Goal: Transaction & Acquisition: Purchase product/service

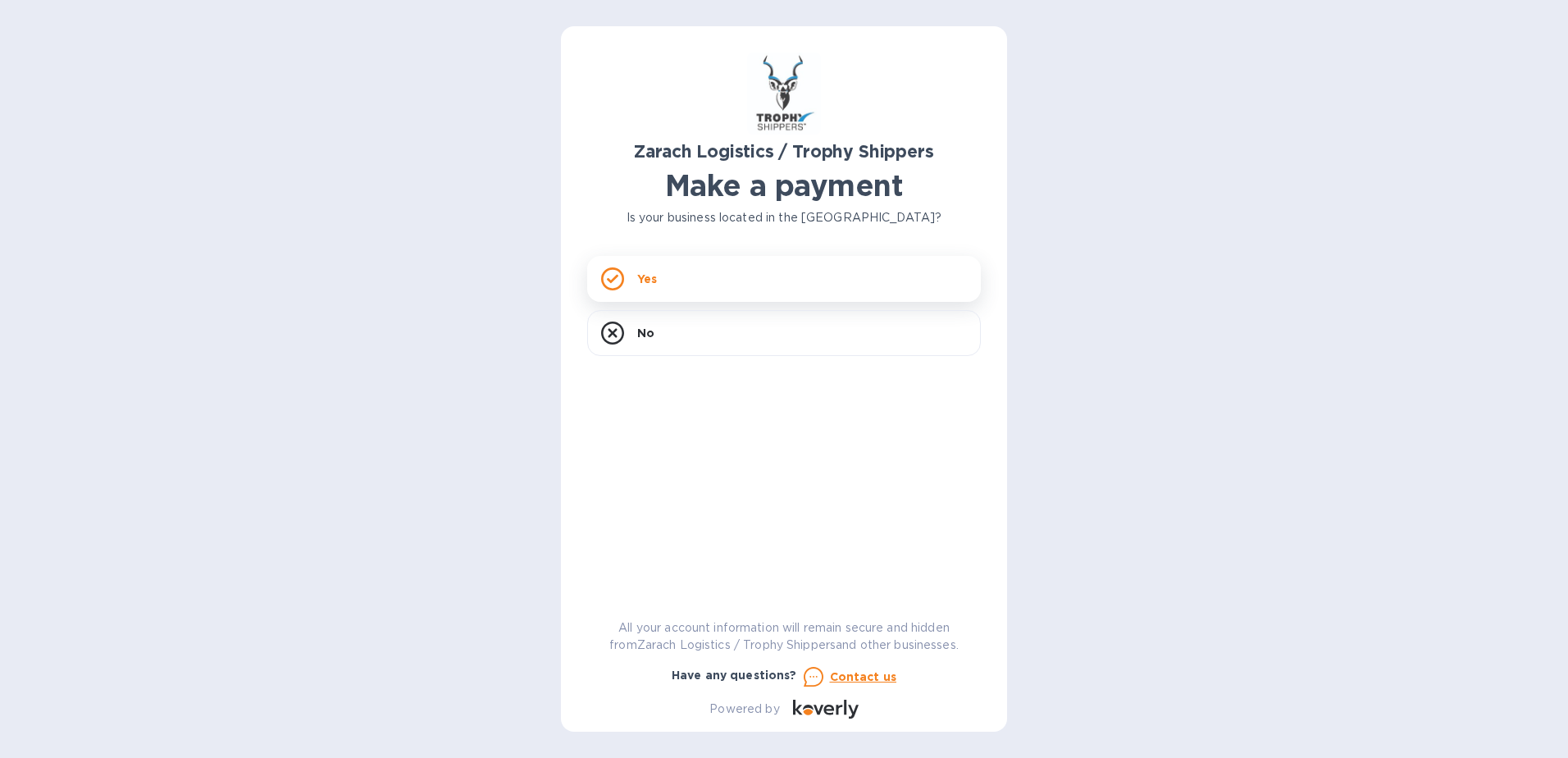
click at [778, 286] on div "Yes" at bounding box center [784, 279] width 394 height 46
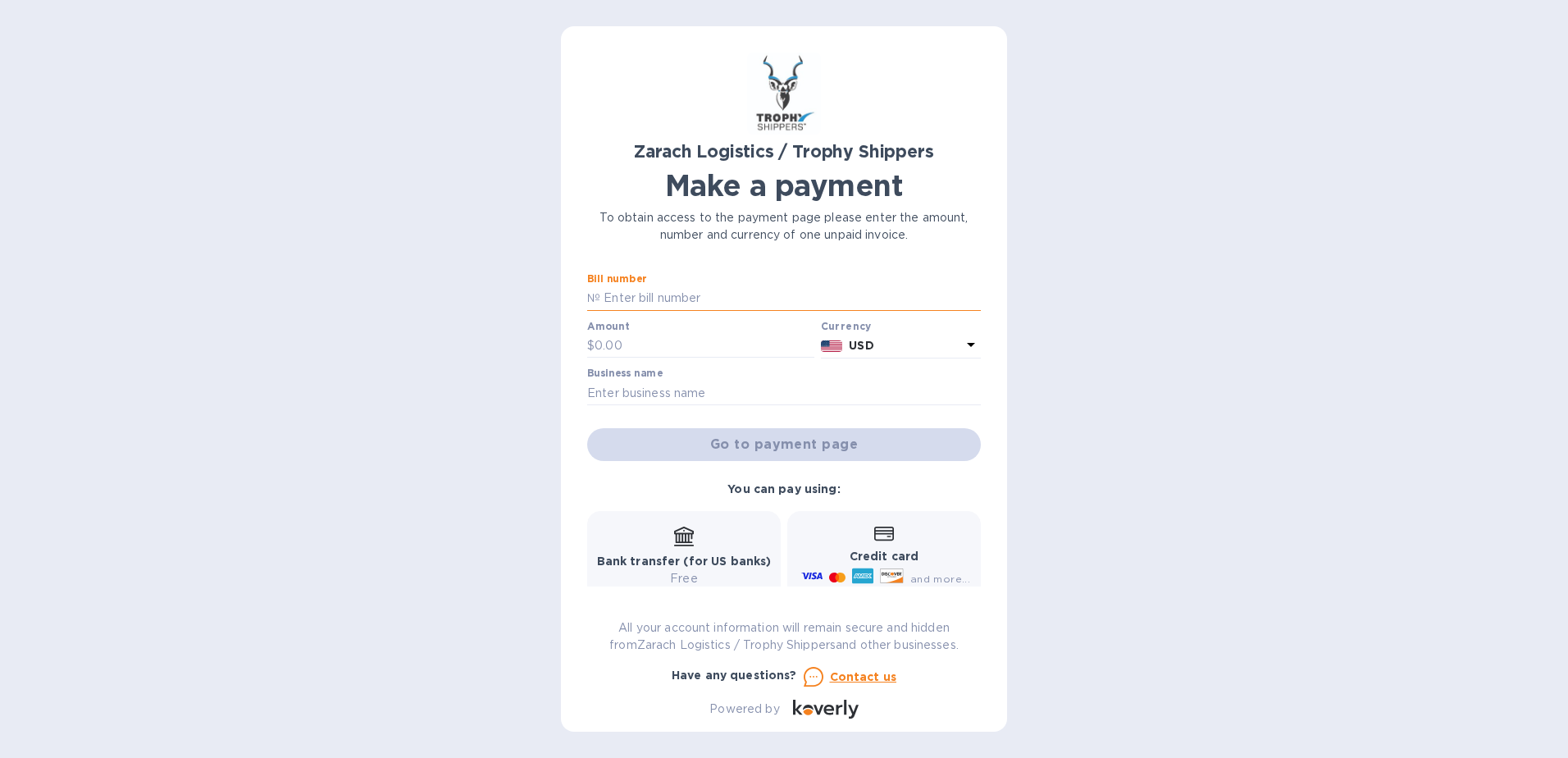
click at [695, 299] on input "text" at bounding box center [790, 299] width 381 height 24
click at [749, 297] on input "text" at bounding box center [790, 299] width 381 height 24
paste input "B00174230"
click at [754, 299] on input "B00174230" at bounding box center [790, 299] width 381 height 24
click at [1134, 392] on div "Zarach Logistics / Trophy Shippers Make a payment To obtain access to the payme…" at bounding box center [784, 379] width 1568 height 758
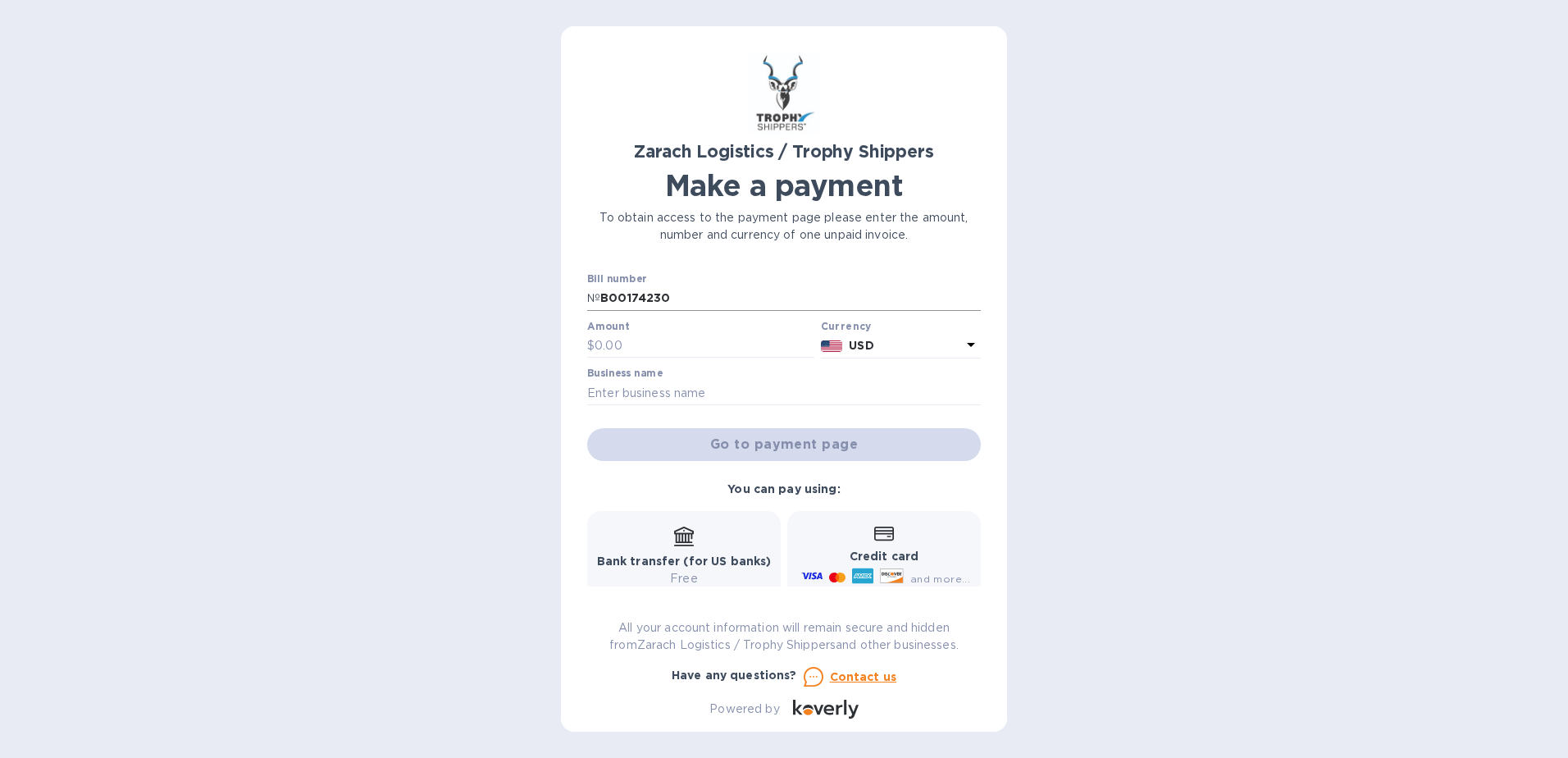
click at [764, 296] on input "B00174230" at bounding box center [790, 299] width 381 height 24
click at [603, 295] on input "B00174230" at bounding box center [790, 299] width 381 height 24
type input "B00174230"
click at [699, 296] on input "B00174230" at bounding box center [790, 299] width 381 height 24
click at [697, 398] on input "text" at bounding box center [784, 393] width 394 height 24
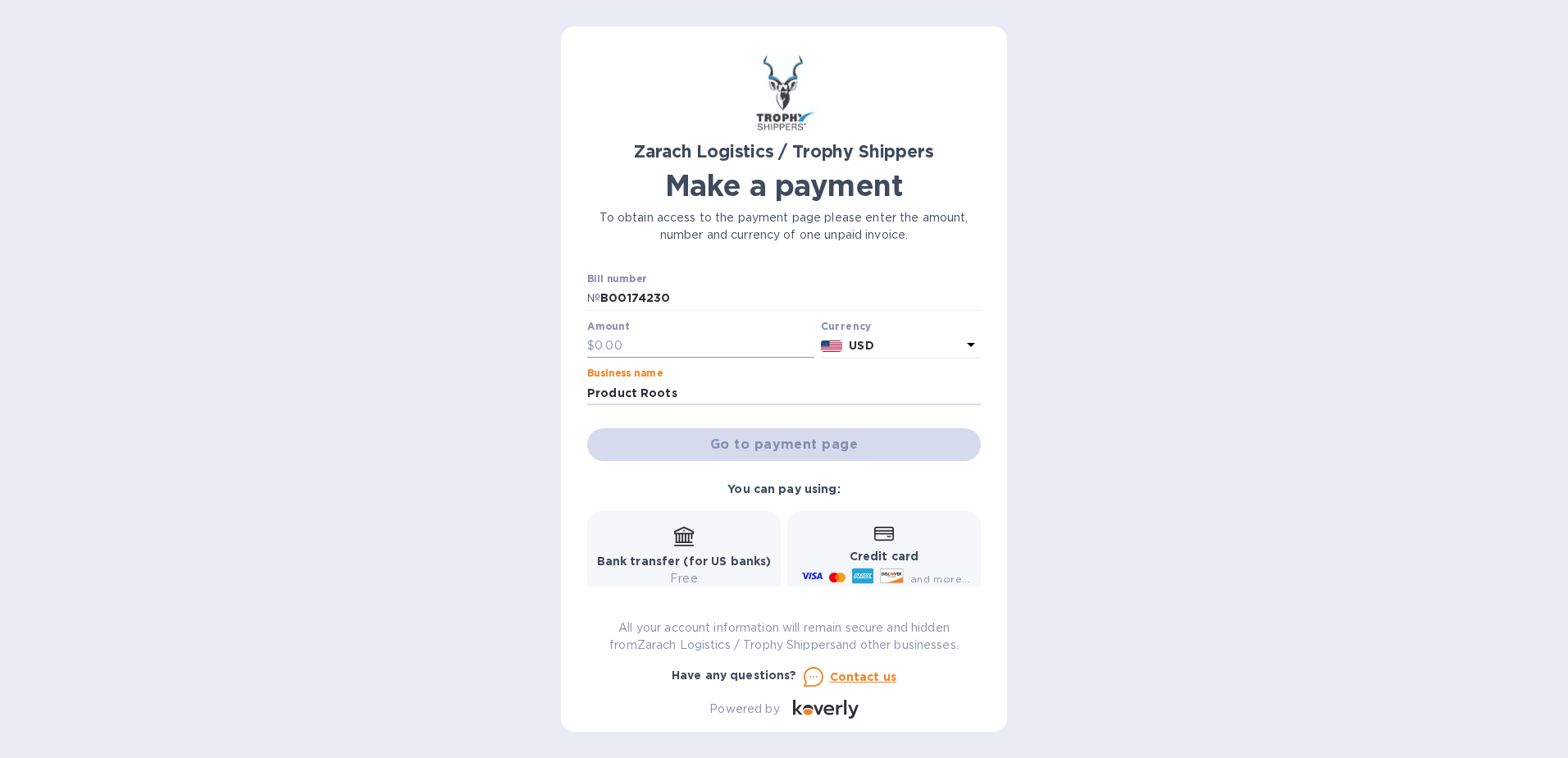
type input "Product Roots"
click at [610, 348] on input "text" at bounding box center [705, 347] width 220 height 24
drag, startPoint x: 646, startPoint y: 291, endPoint x: 555, endPoint y: 307, distance: 92.4
click at [555, 307] on div "Zarach Logistics / Trophy Shippers Make a payment To obtain access to the payme…" at bounding box center [784, 379] width 1568 height 758
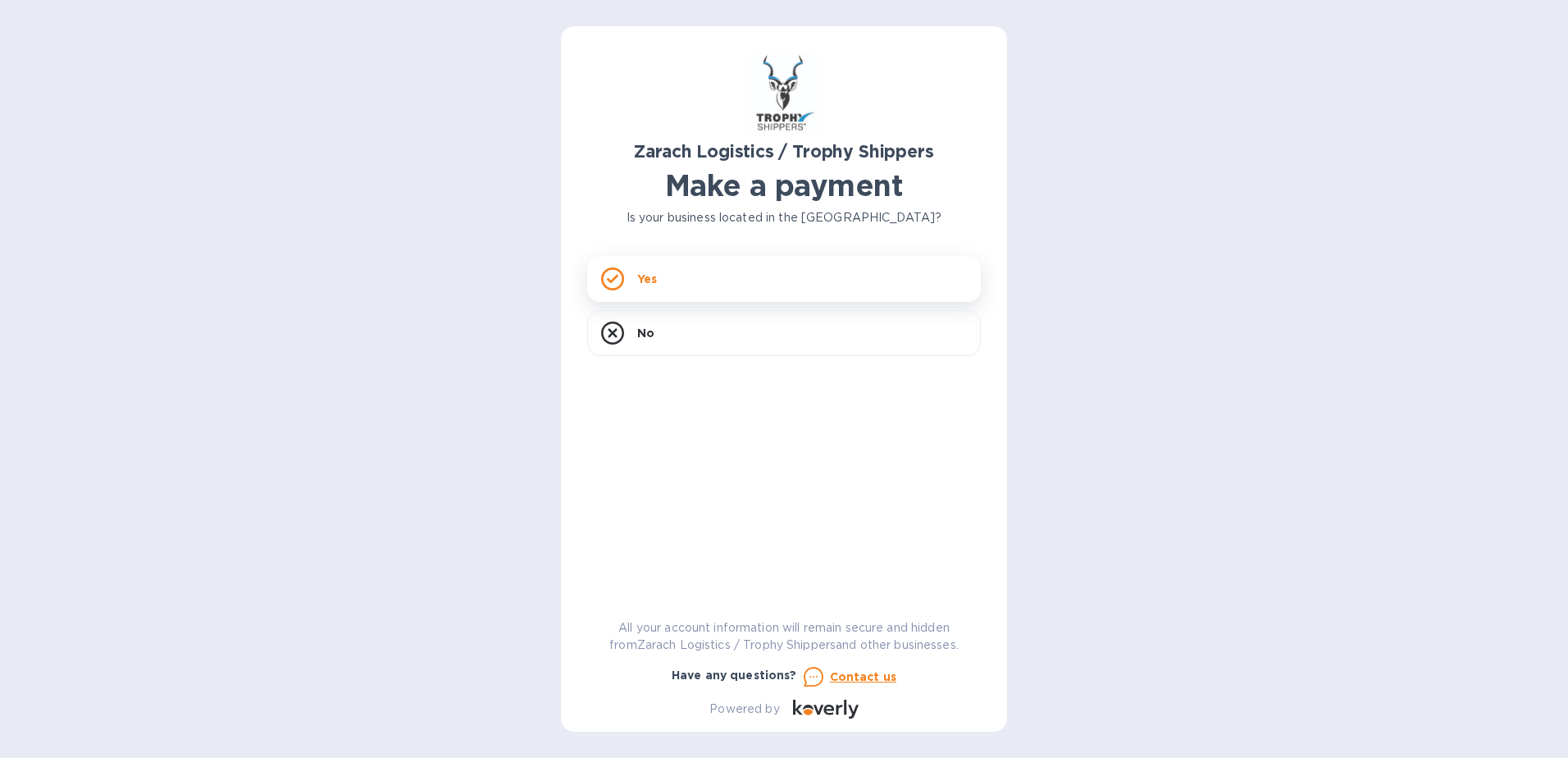
click at [859, 269] on div "Yes" at bounding box center [784, 279] width 394 height 46
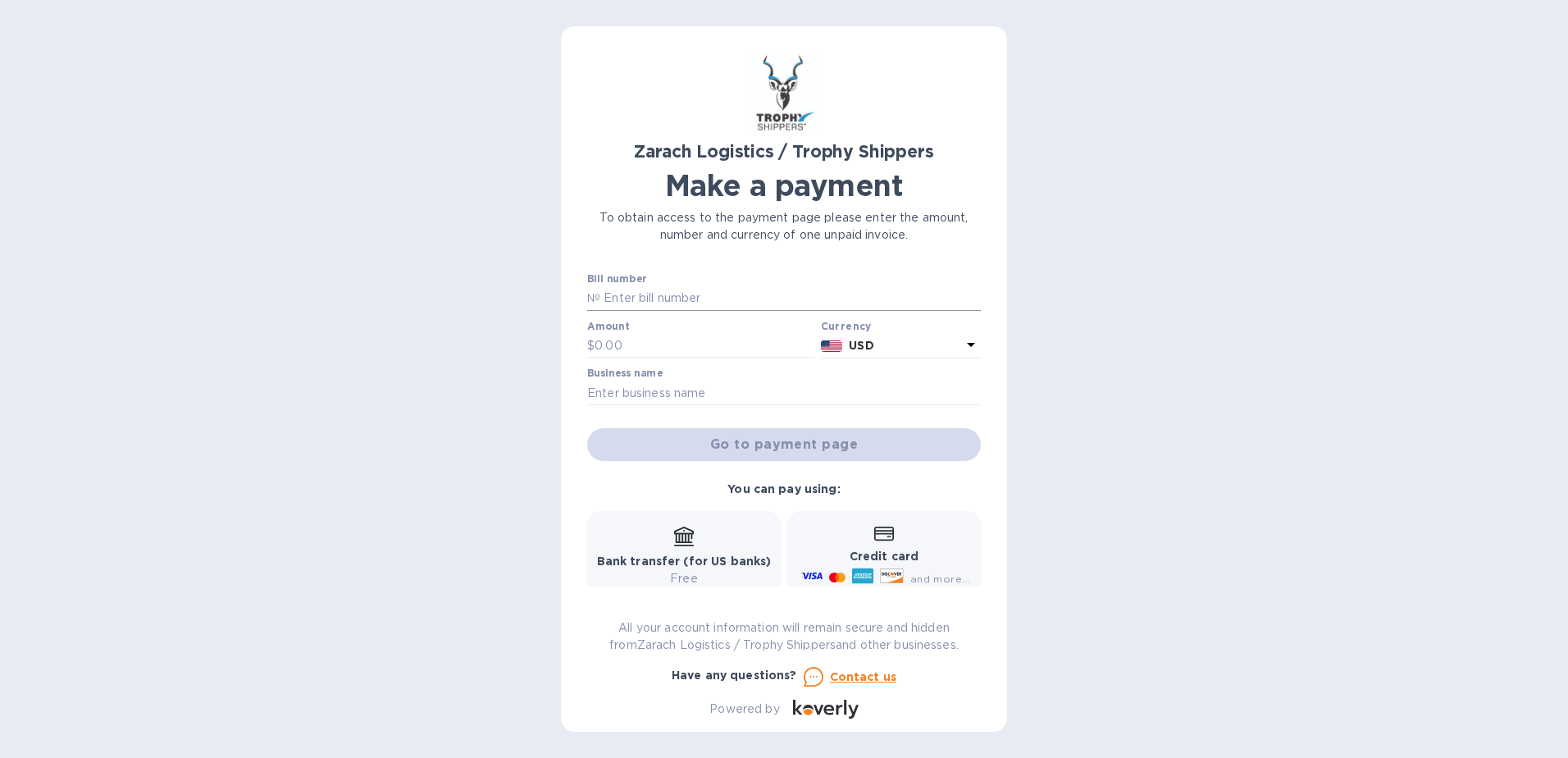
click at [726, 297] on input "text" at bounding box center [790, 299] width 381 height 24
paste input "B00174230"
type input "B00174230"
click at [1174, 262] on div "Zarach Logistics / Trophy Shippers Make a payment To obtain access to the payme…" at bounding box center [784, 379] width 1568 height 758
click at [737, 346] on input "text" at bounding box center [705, 347] width 220 height 24
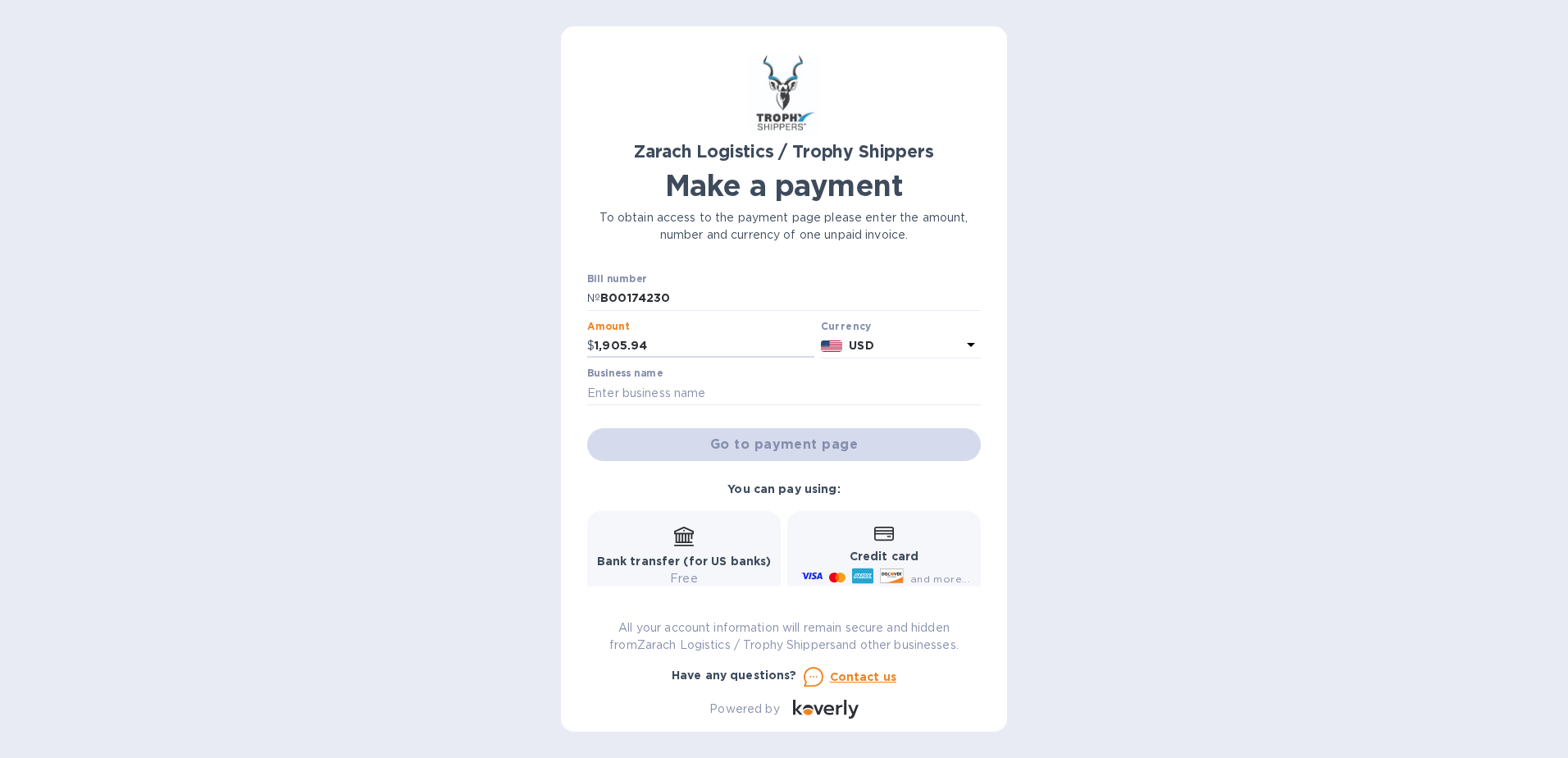
drag, startPoint x: 707, startPoint y: 350, endPoint x: 577, endPoint y: 349, distance: 130.0
click at [577, 349] on div "Zarach Logistics / Trophy Shippers Make a payment To obtain access to the payme…" at bounding box center [784, 379] width 446 height 706
paste input "63.11"
type input "1,963.12"
click at [1134, 291] on div "Zarach Logistics / Trophy Shippers Make a payment To obtain access to the payme…" at bounding box center [784, 379] width 1568 height 758
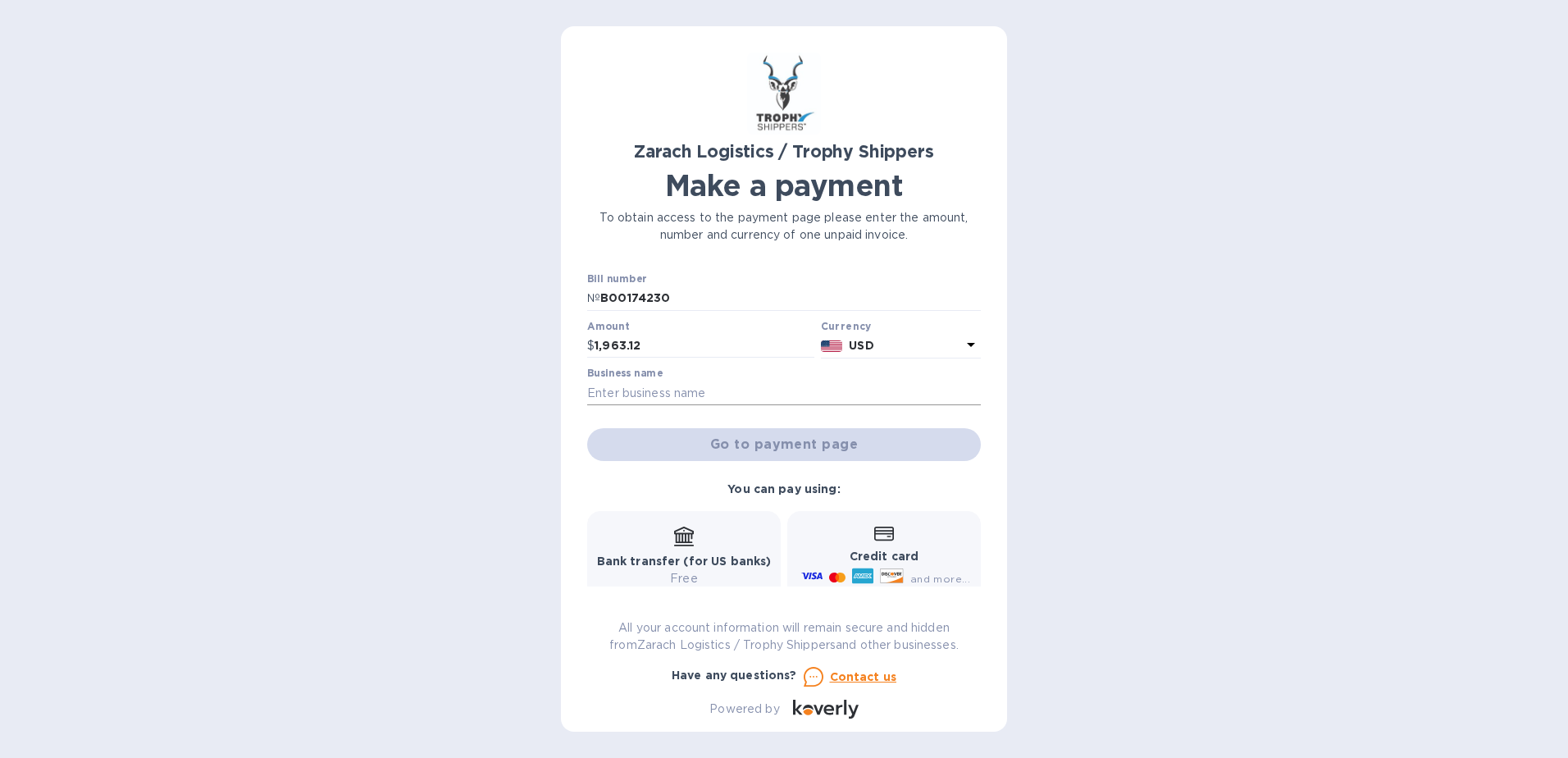
click at [755, 386] on input "text" at bounding box center [784, 393] width 394 height 24
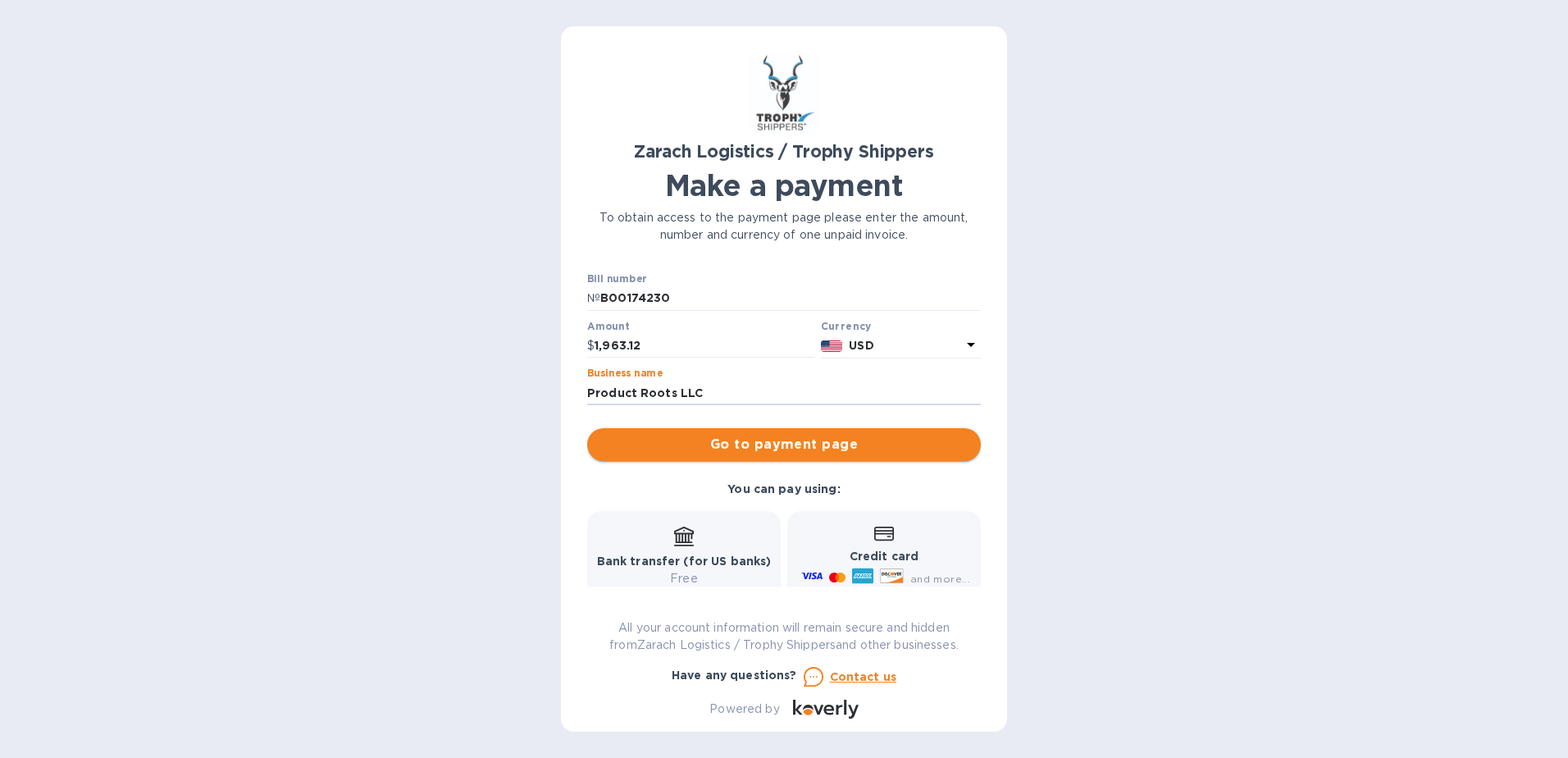
type input "Product Roots LLC"
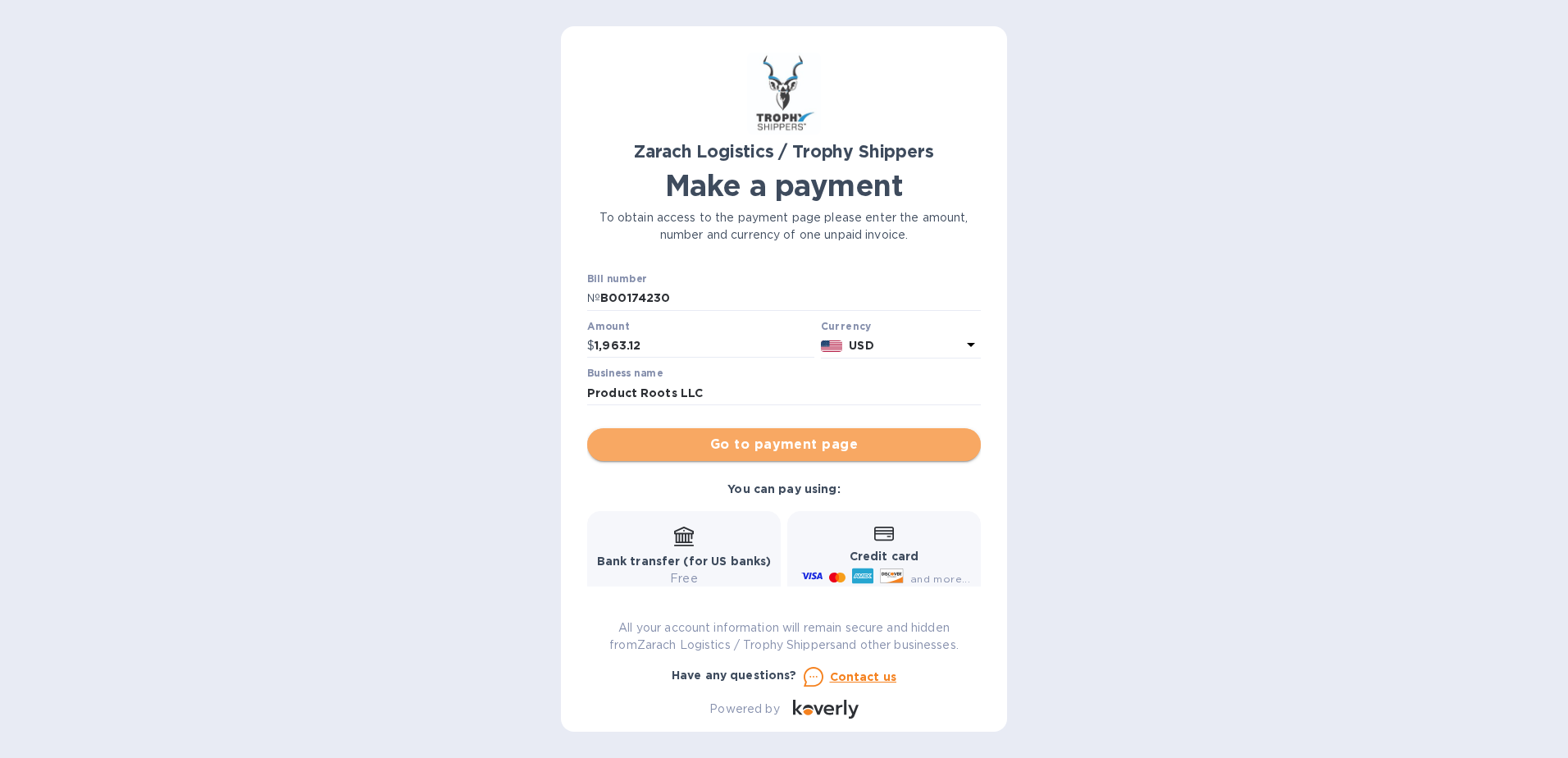
click at [807, 451] on span "Go to payment page" at bounding box center [784, 444] width 367 height 20
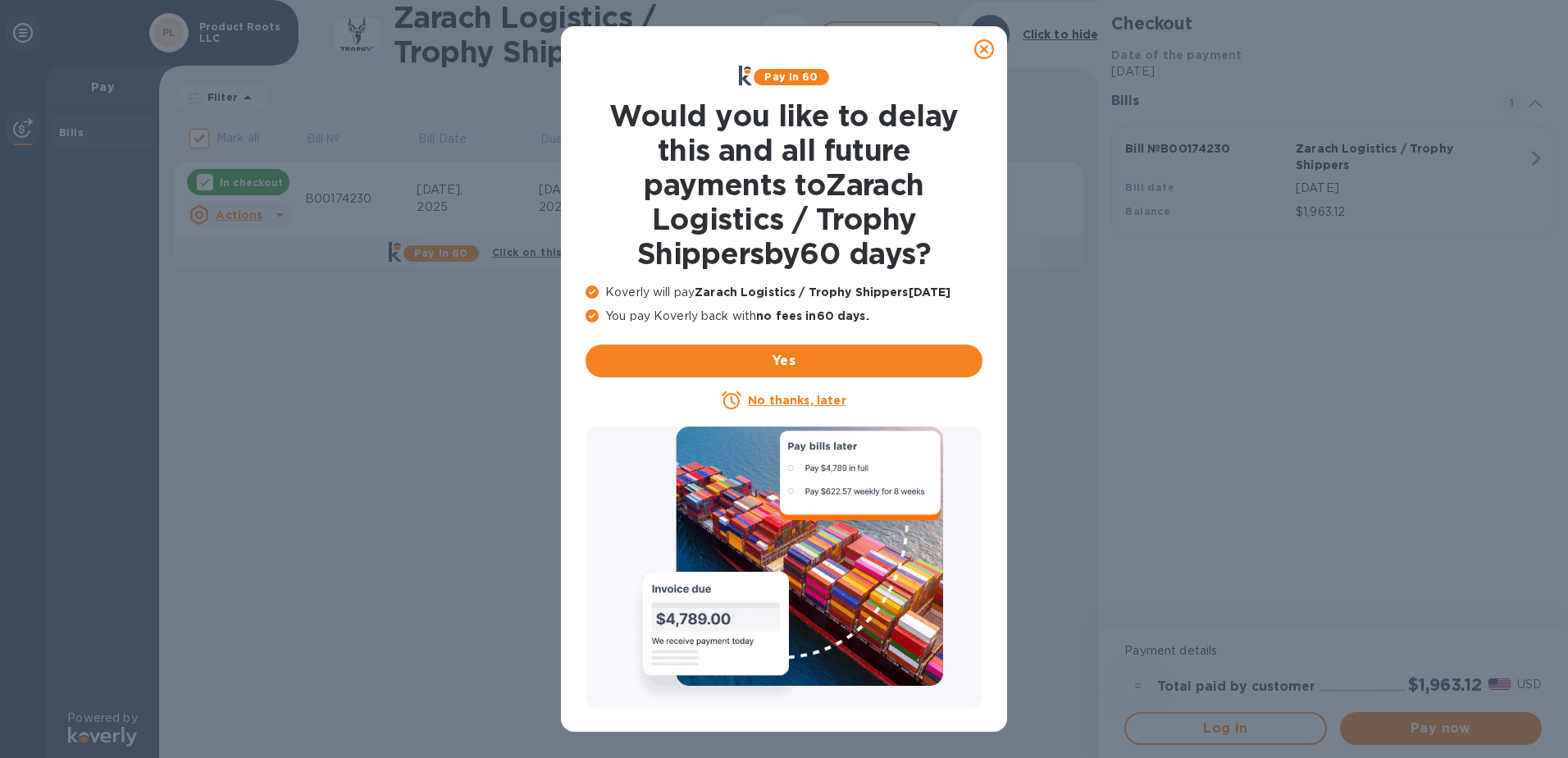
click at [979, 55] on icon at bounding box center [984, 49] width 20 height 20
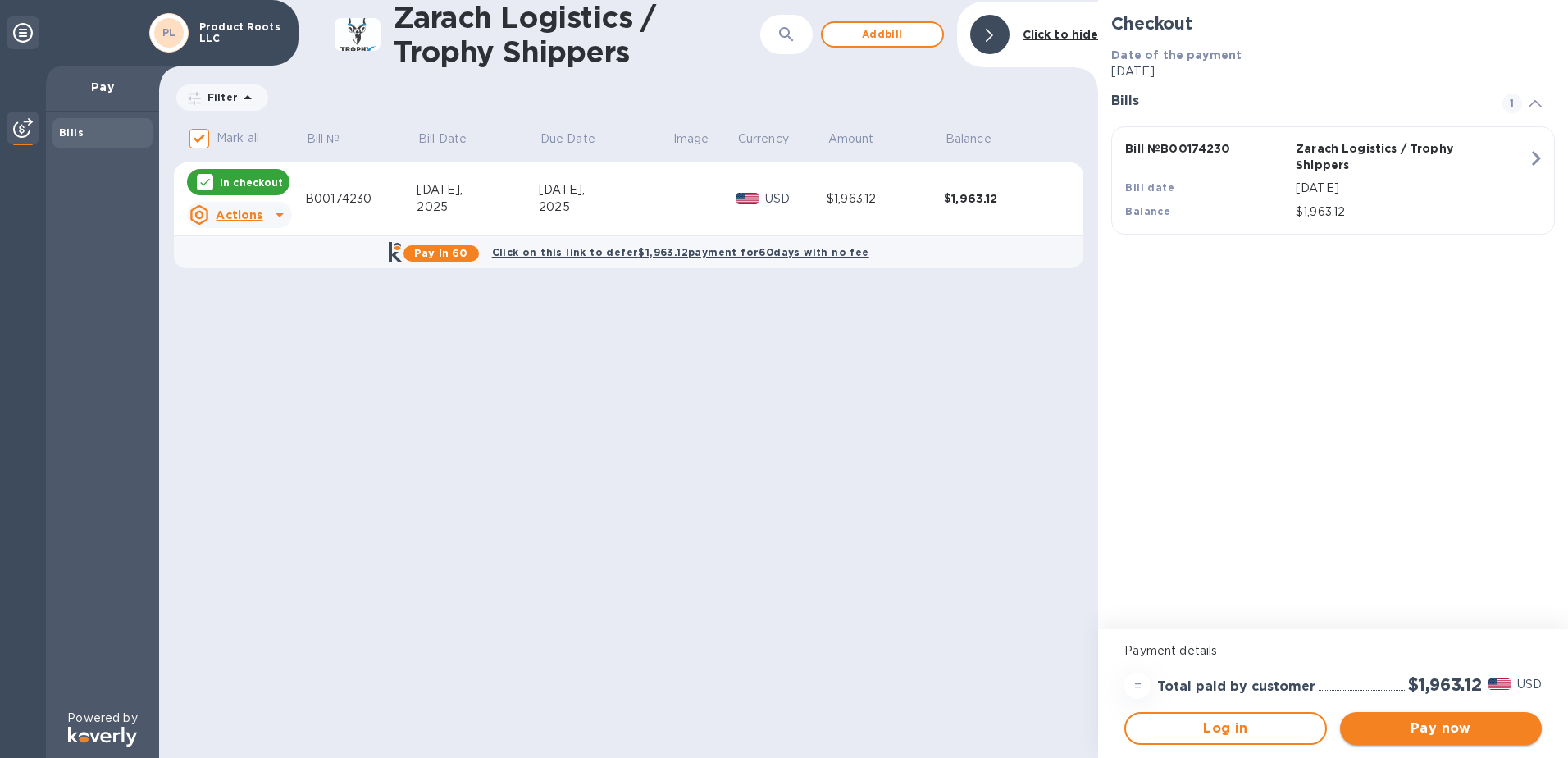
click at [1402, 716] on button "Pay now" at bounding box center [1441, 729] width 202 height 33
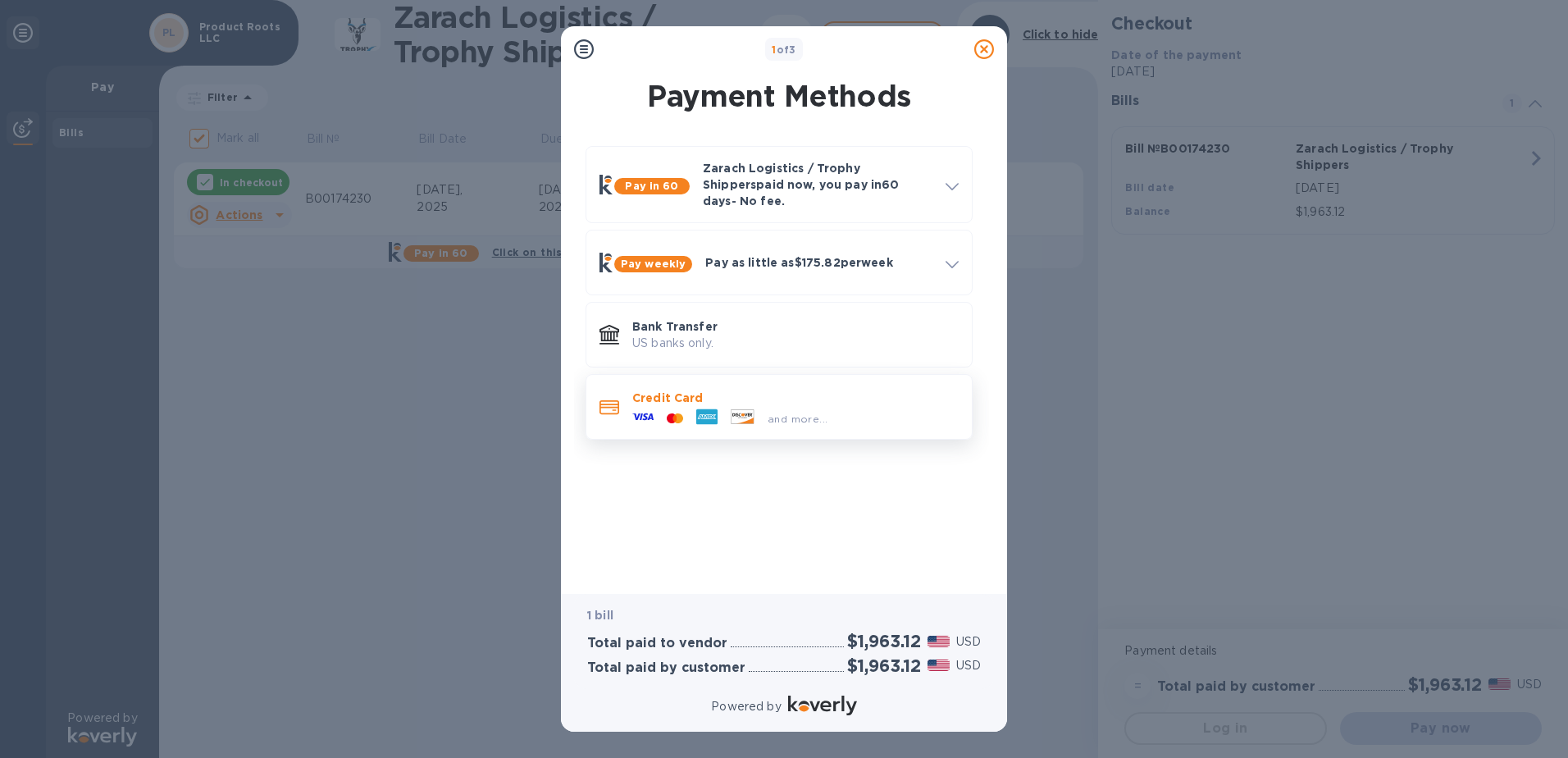
drag, startPoint x: 735, startPoint y: 345, endPoint x: 730, endPoint y: 367, distance: 22.6
drag, startPoint x: 730, startPoint y: 367, endPoint x: 673, endPoint y: 406, distance: 69.1
click at [673, 413] on g at bounding box center [674, 418] width 16 height 10
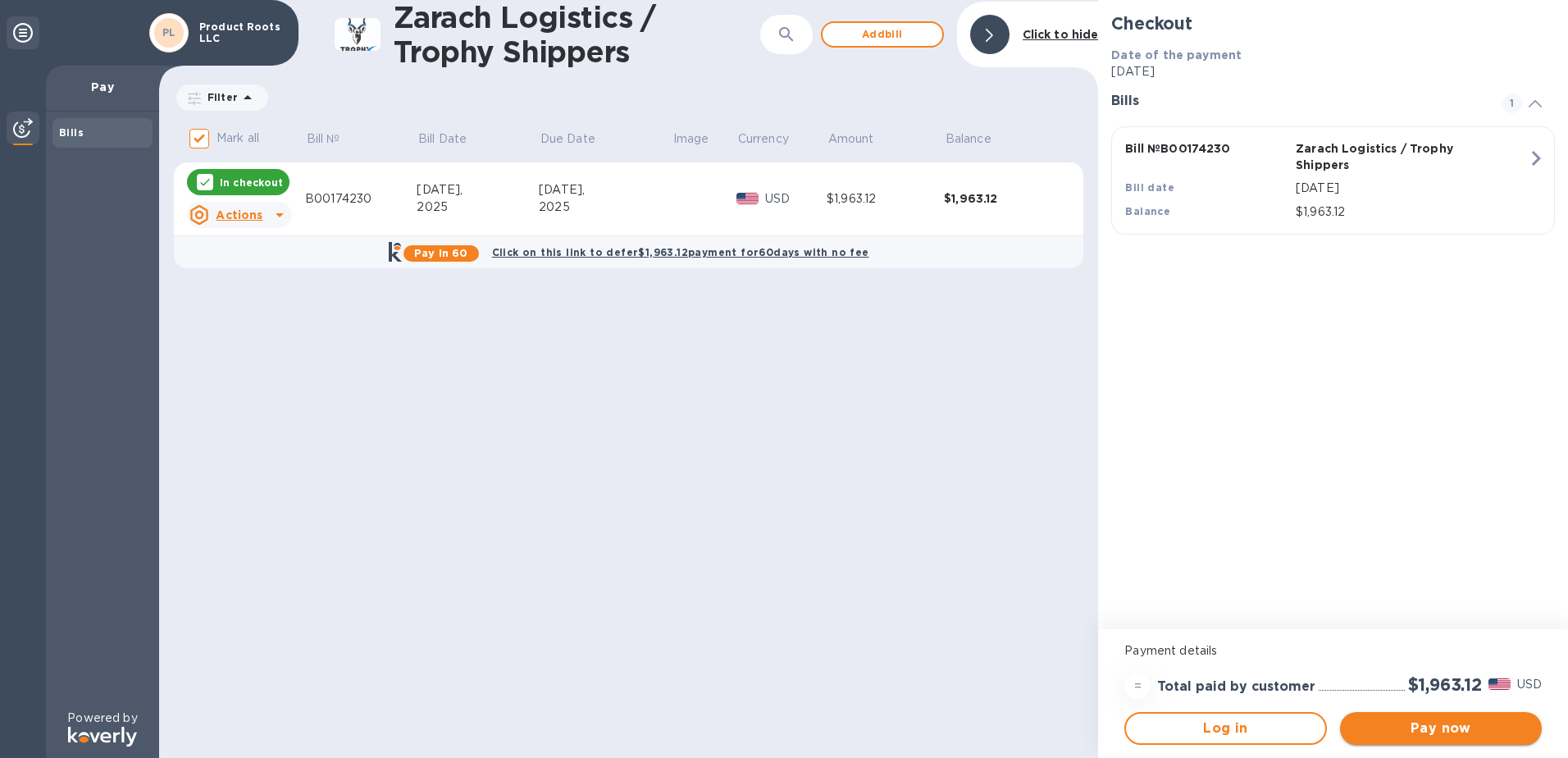
click at [1446, 726] on span "Pay now" at bounding box center [1441, 729] width 176 height 20
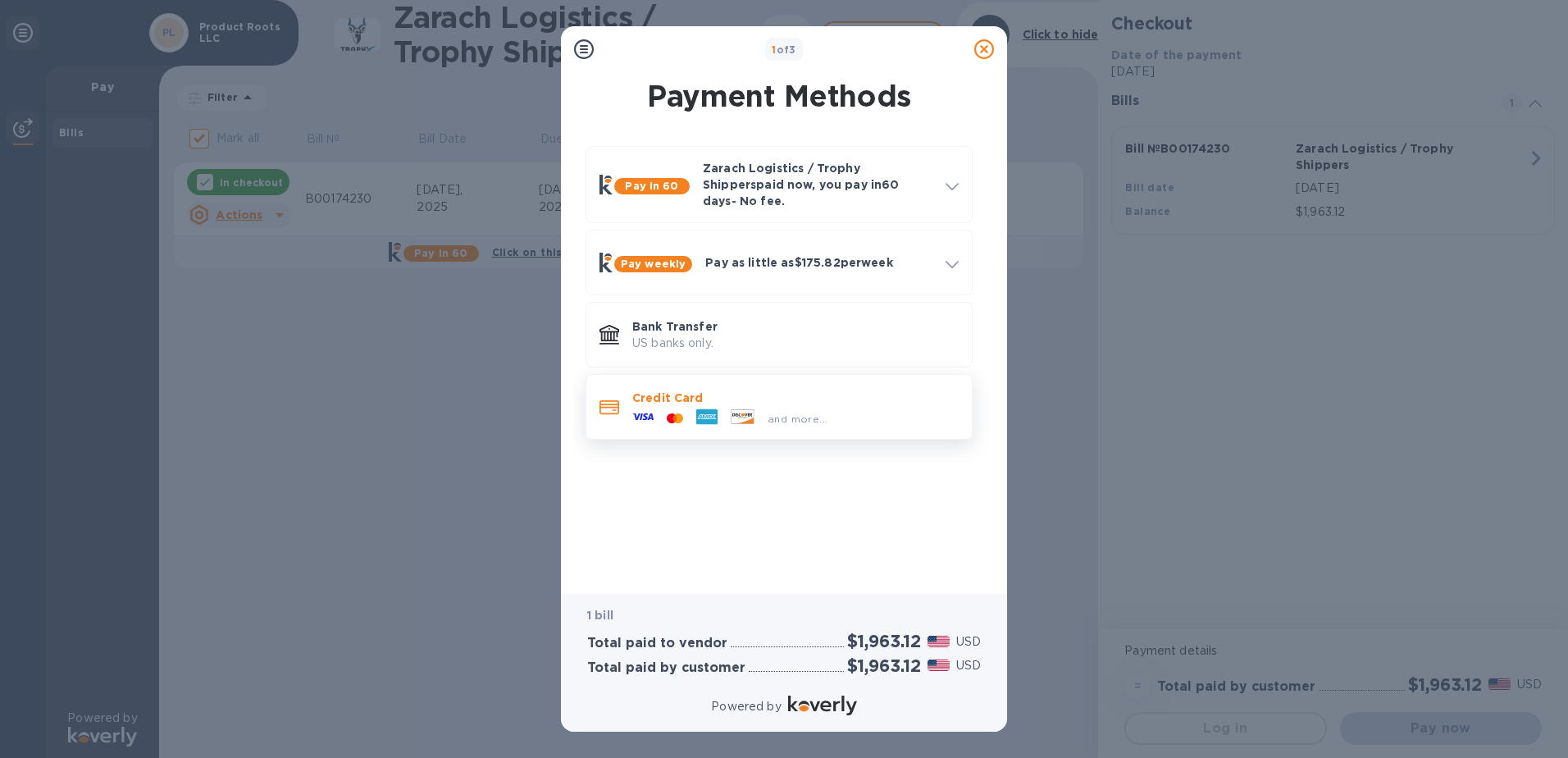
click at [802, 406] on div "and more..." at bounding box center [730, 418] width 209 height 24
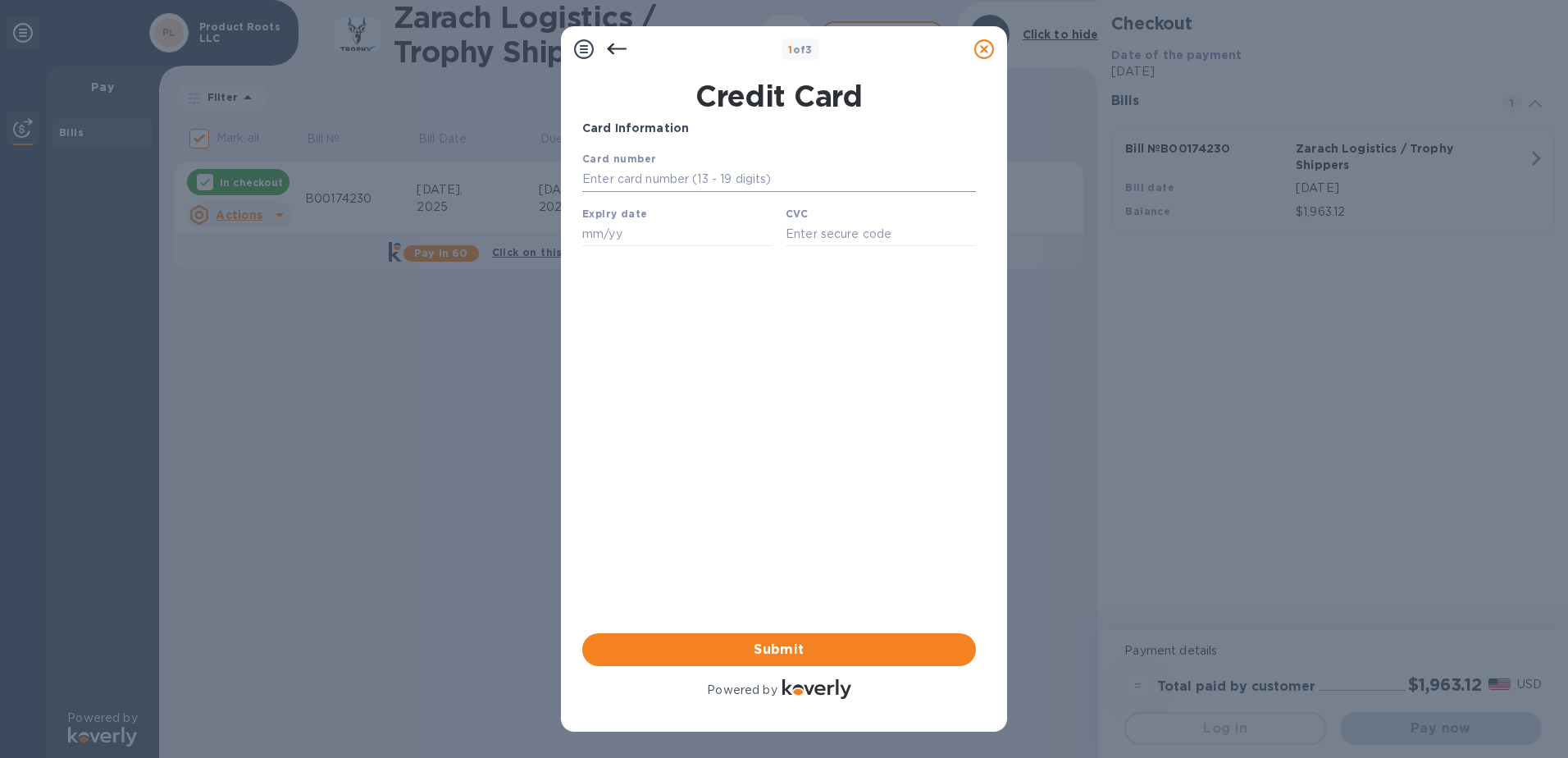
click at [646, 185] on input "text" at bounding box center [779, 179] width 394 height 24
click at [771, 426] on div "Card Information Your browser does not support iframes Submit Powered by" at bounding box center [779, 411] width 394 height 583
drag, startPoint x: 810, startPoint y: 232, endPoint x: 801, endPoint y: 242, distance: 13.5
click at [802, 241] on input "text" at bounding box center [881, 234] width 190 height 24
type input "4246315440266771"
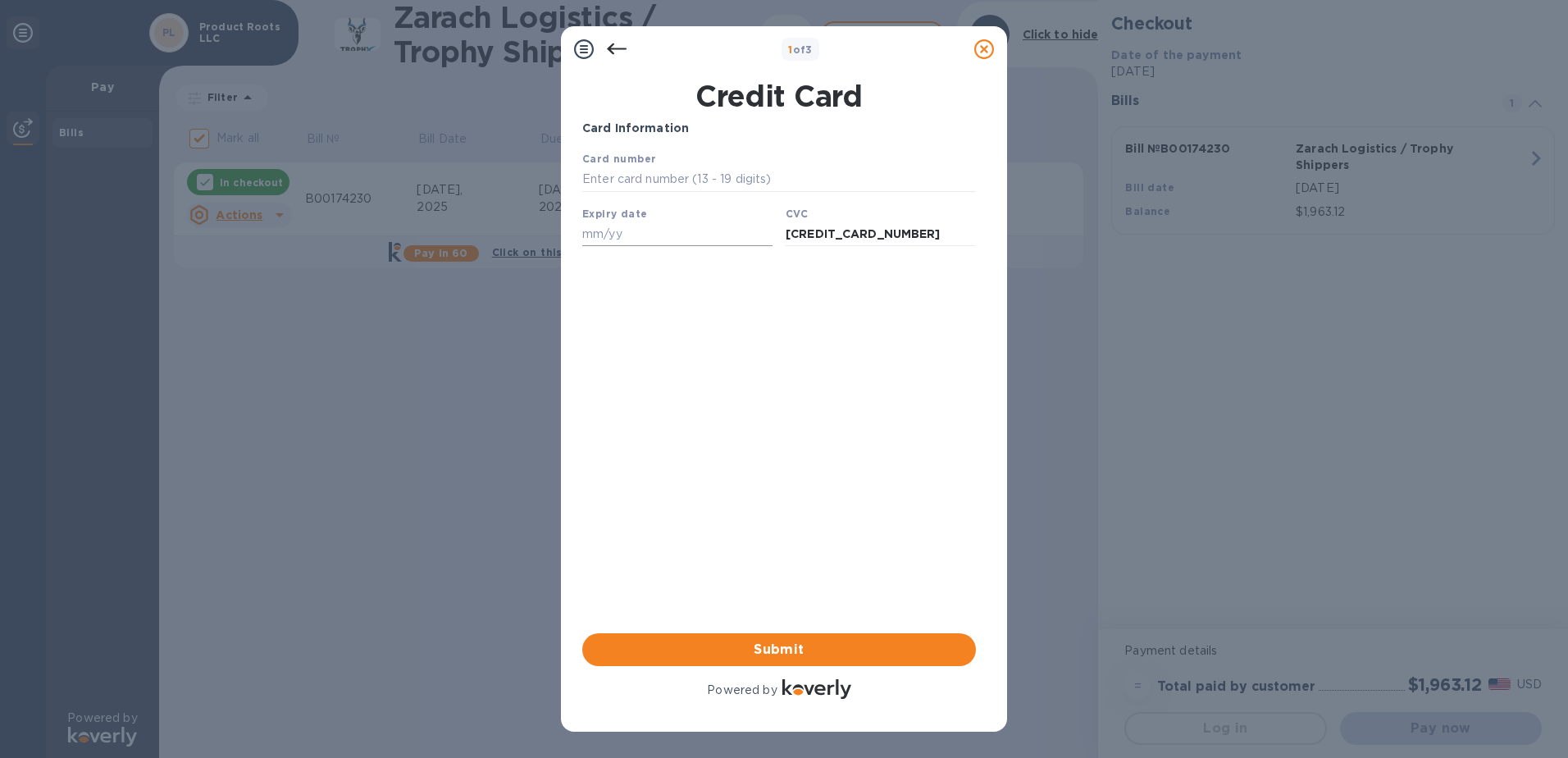
click at [684, 241] on input "text" at bounding box center [678, 234] width 190 height 24
type input "03/30"
click at [704, 174] on input "text" at bounding box center [779, 179] width 394 height 24
click at [885, 343] on div "Card Information Your browser does not support iframes Submit Powered by" at bounding box center [779, 411] width 394 height 583
click at [833, 239] on input "4246315440266771" at bounding box center [881, 234] width 190 height 24
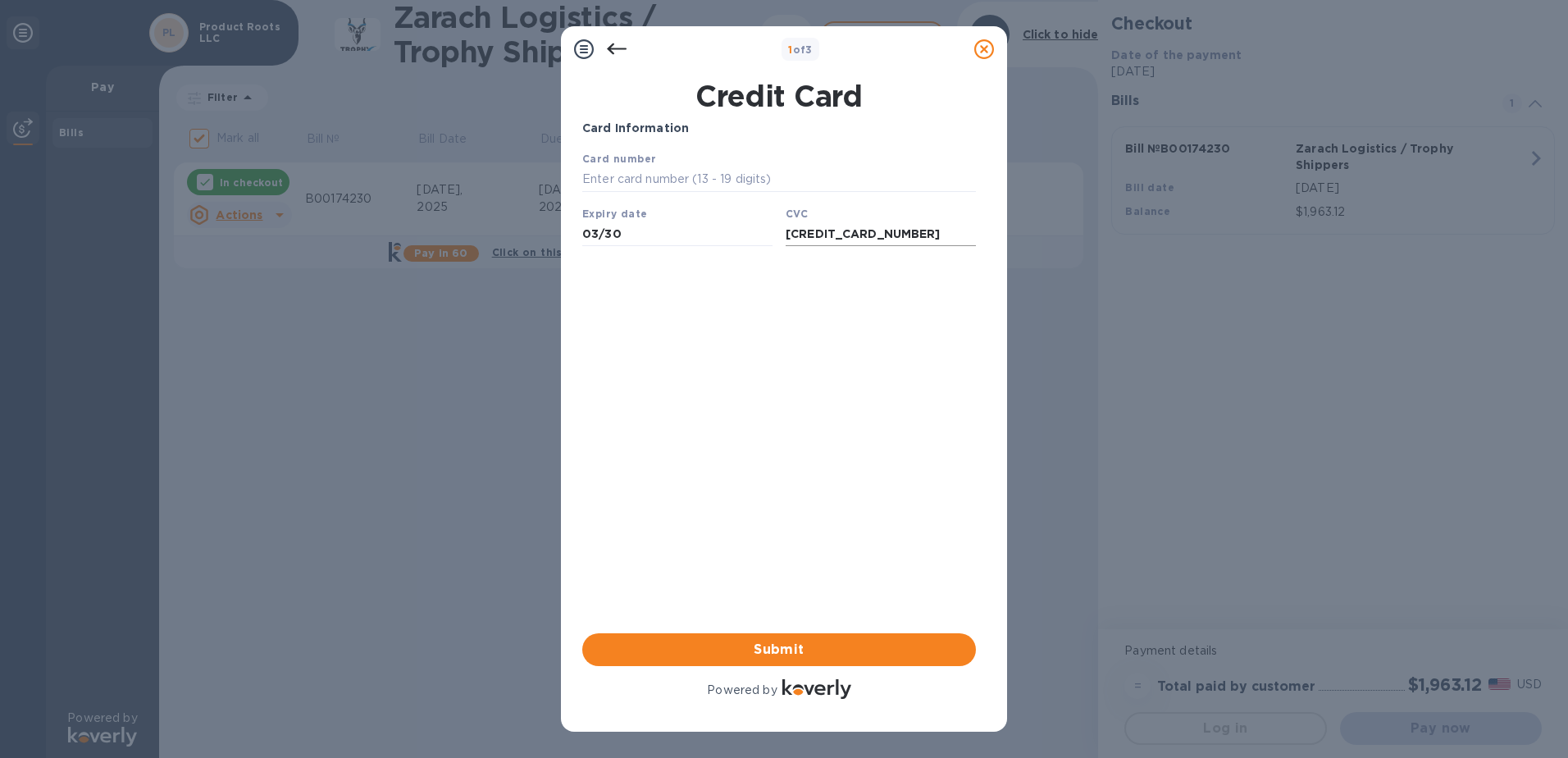
click at [833, 239] on input "4246315440266771" at bounding box center [881, 234] width 190 height 24
click at [668, 185] on input "text" at bounding box center [779, 179] width 394 height 24
paste input "4246 3154 4026 6771"
type input "4246 3154 4026 6771"
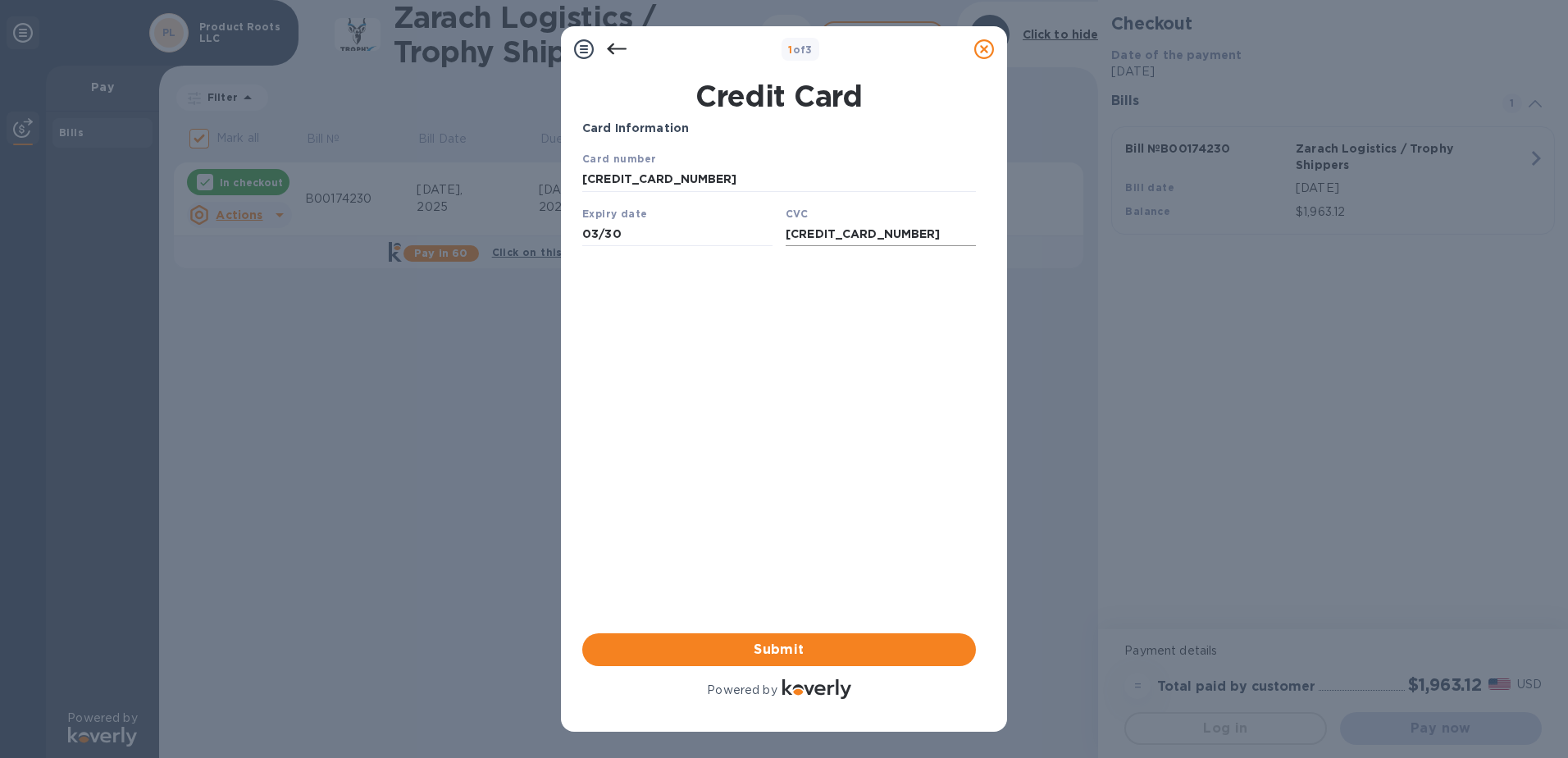
click at [864, 241] on input "4246315440266771" at bounding box center [881, 234] width 190 height 24
type input "226"
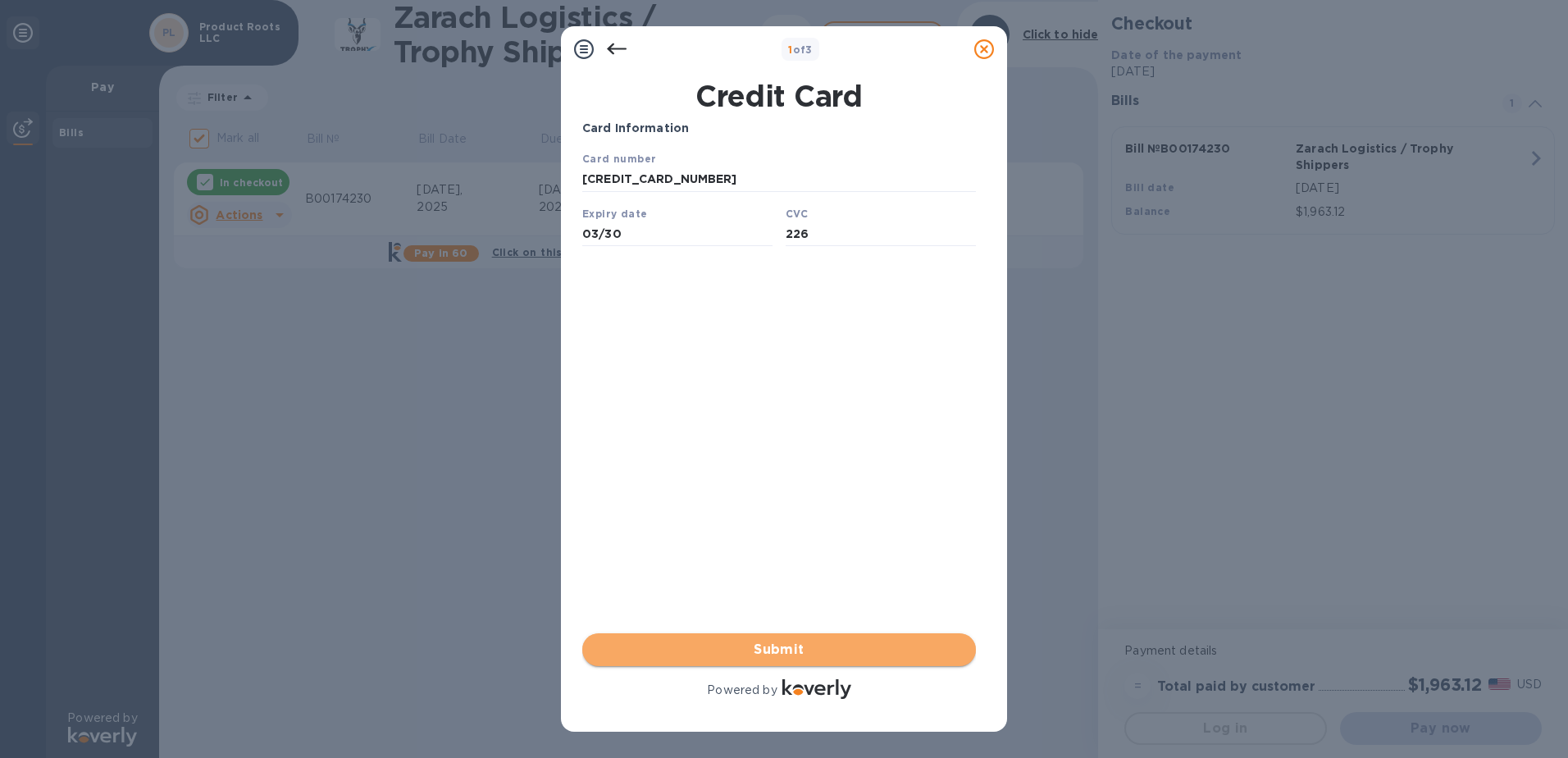
click at [820, 658] on span "Submit" at bounding box center [779, 650] width 367 height 20
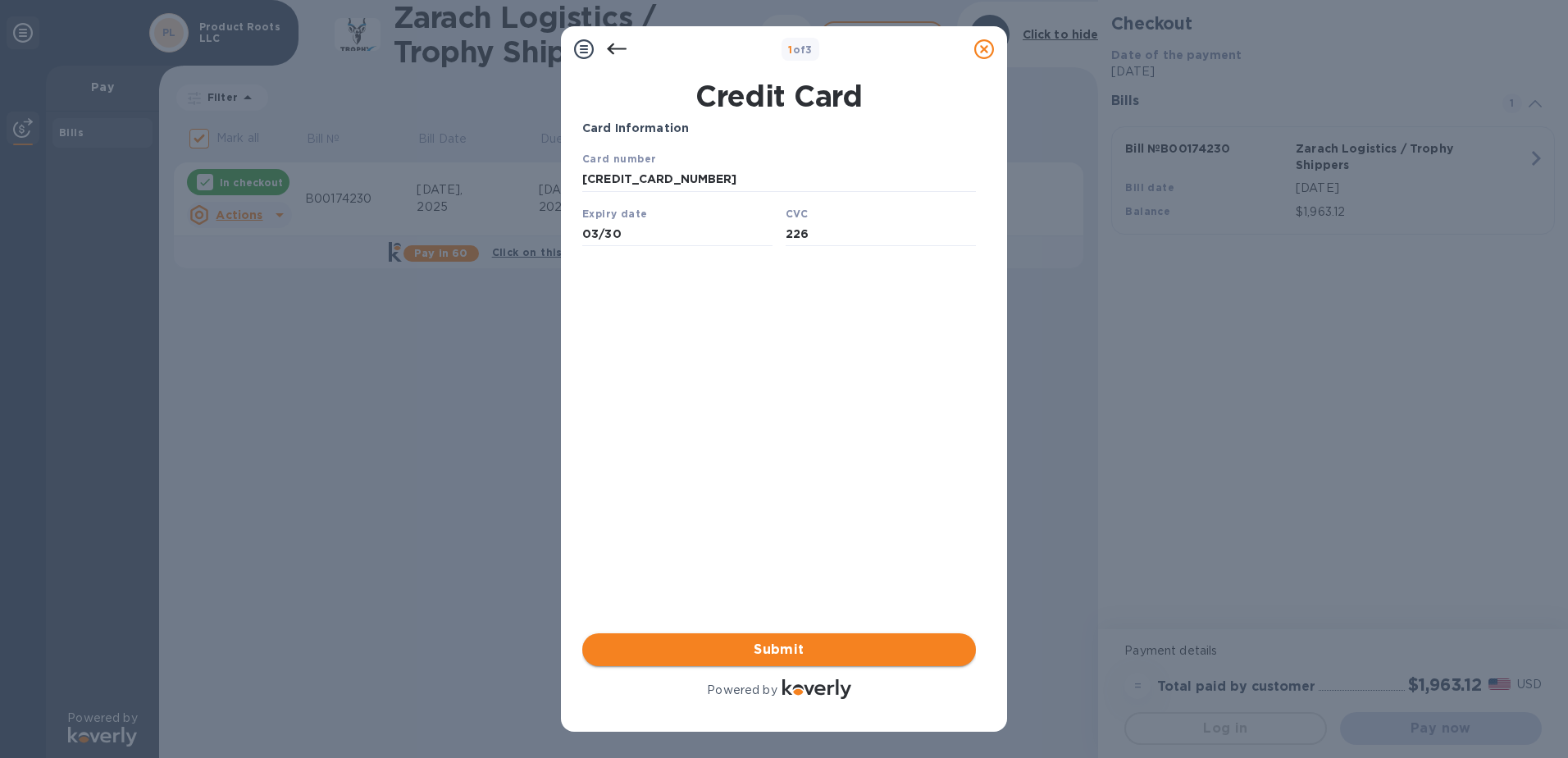
click at [839, 658] on span "Submit" at bounding box center [779, 650] width 367 height 20
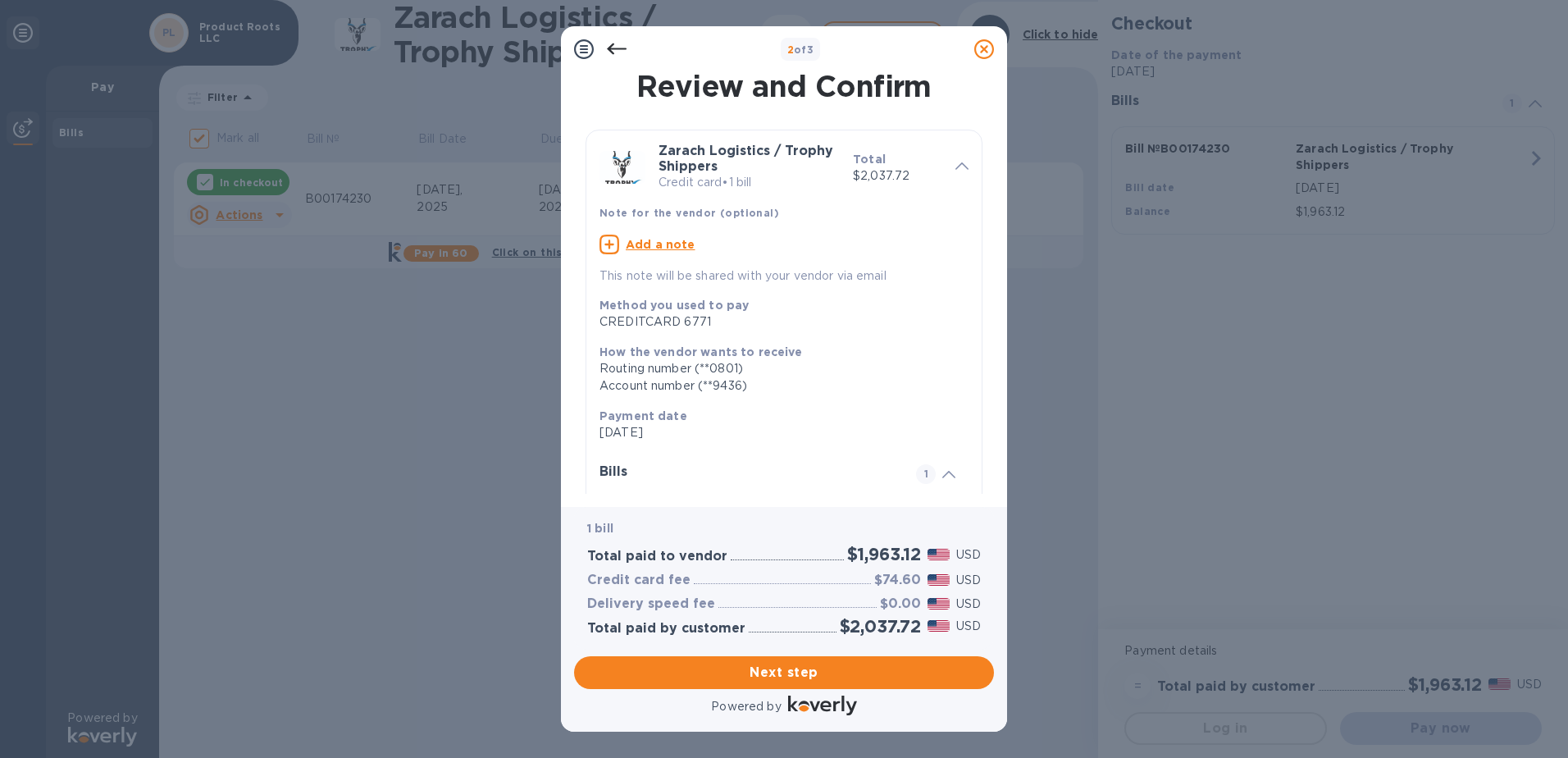
click at [942, 476] on icon at bounding box center [948, 475] width 13 height 8
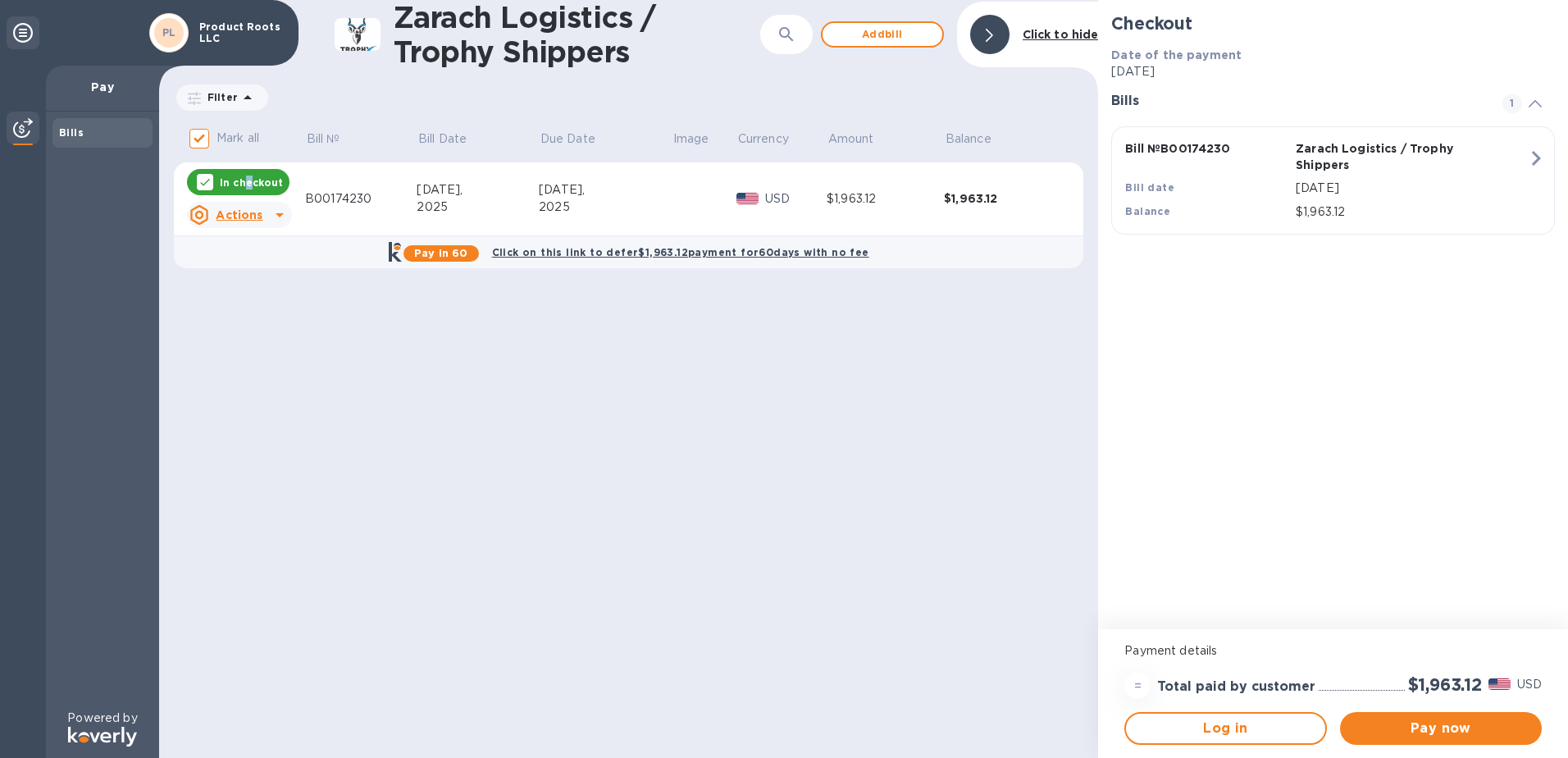
click at [247, 188] on p "In checkout" at bounding box center [251, 183] width 63 height 14
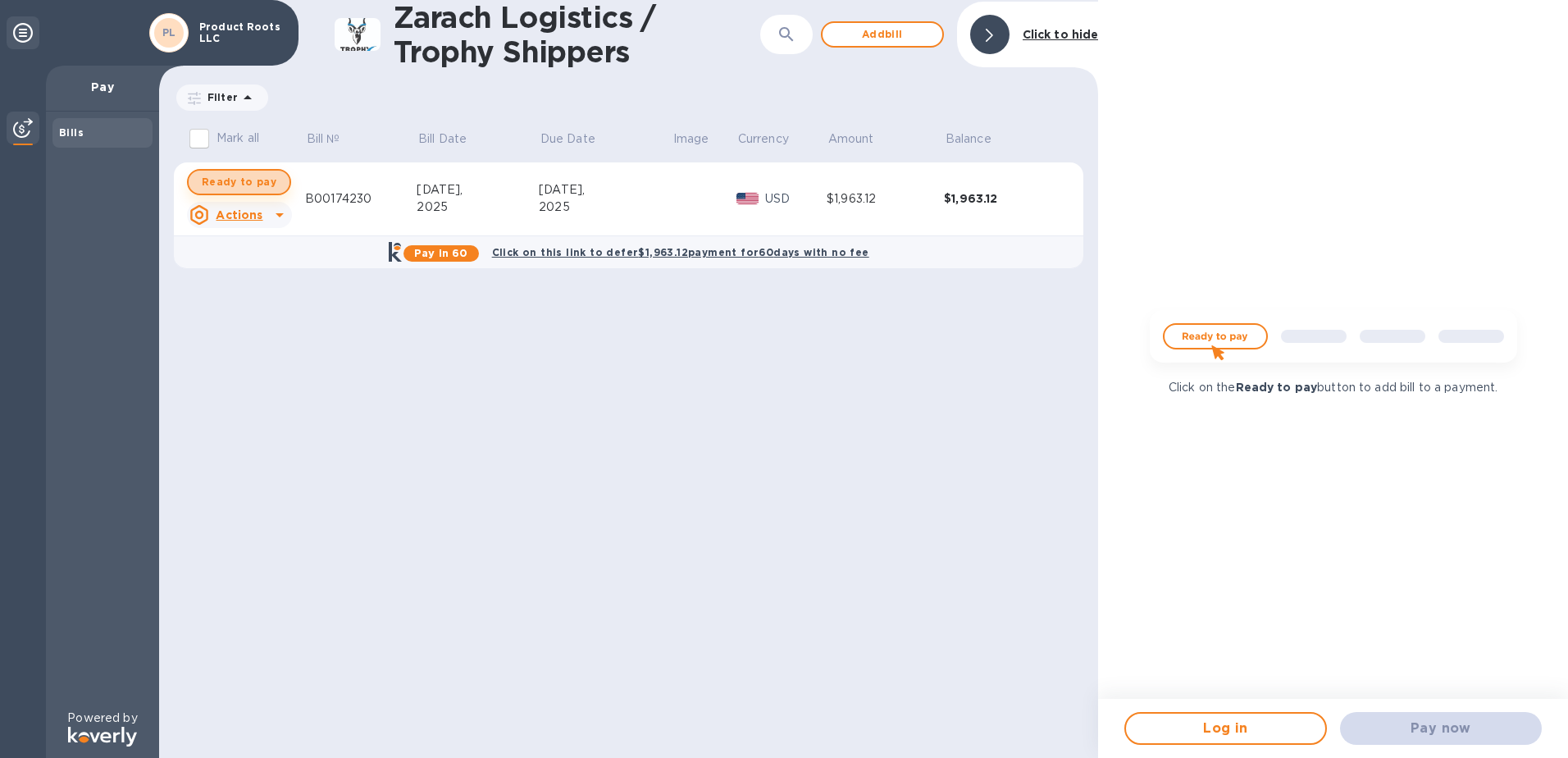
click at [259, 179] on span "Ready to pay" at bounding box center [239, 182] width 74 height 20
checkbox input "true"
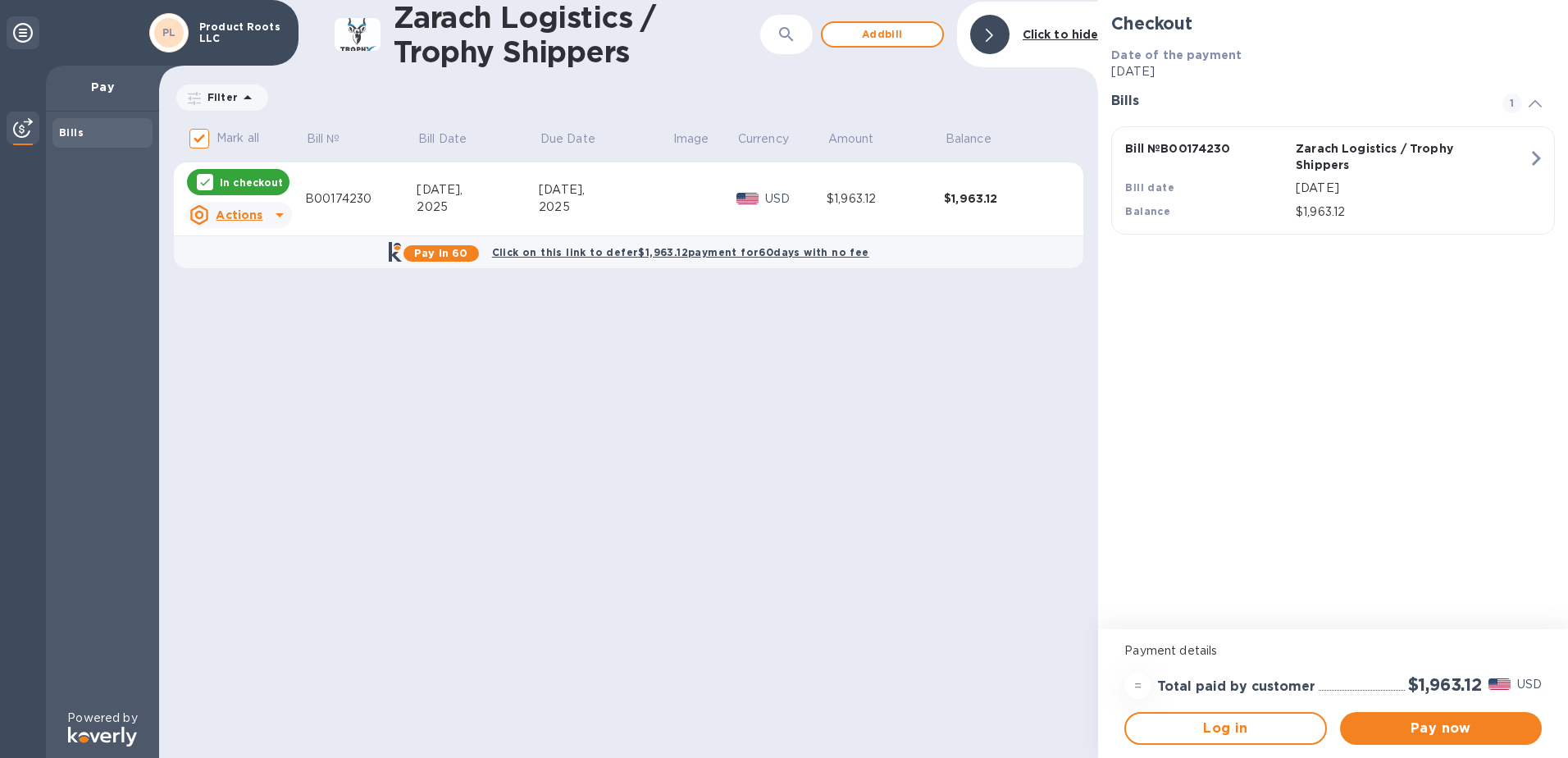
click at [1242, 184] on div "Bill date" at bounding box center [1207, 188] width 171 height 23
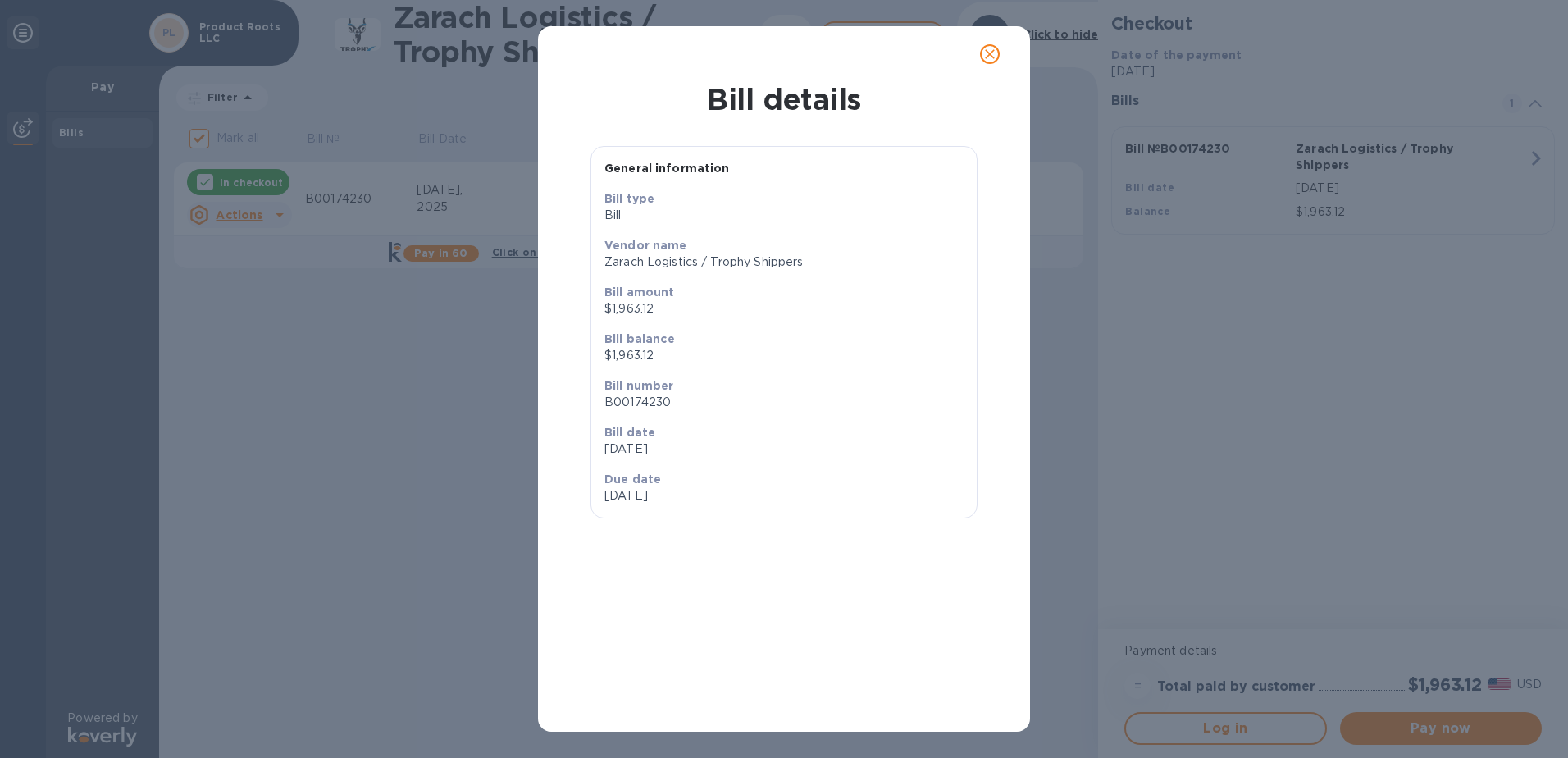
click at [993, 55] on icon "close" at bounding box center [990, 54] width 16 height 16
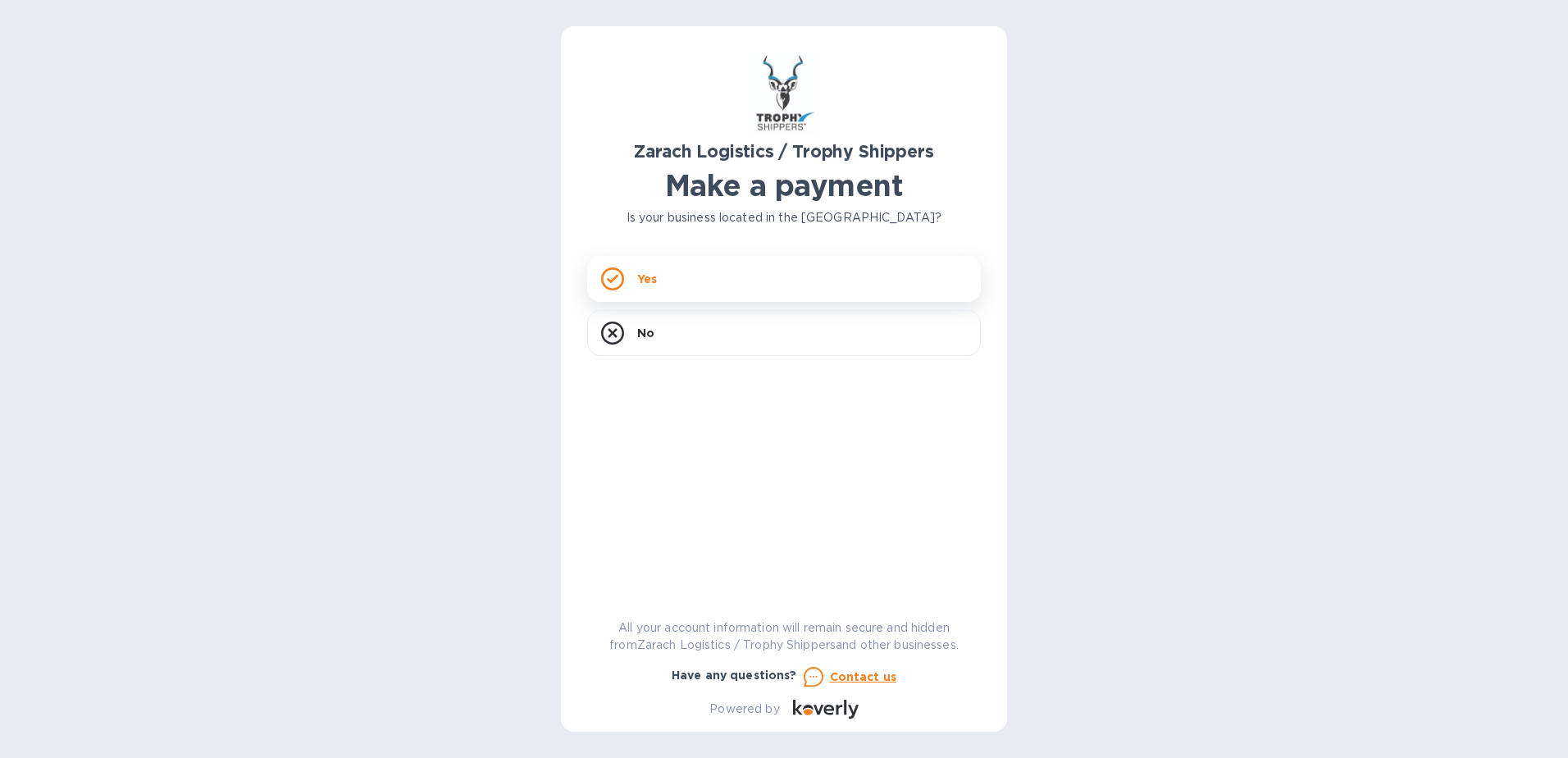
click at [680, 262] on div "Yes" at bounding box center [784, 279] width 394 height 46
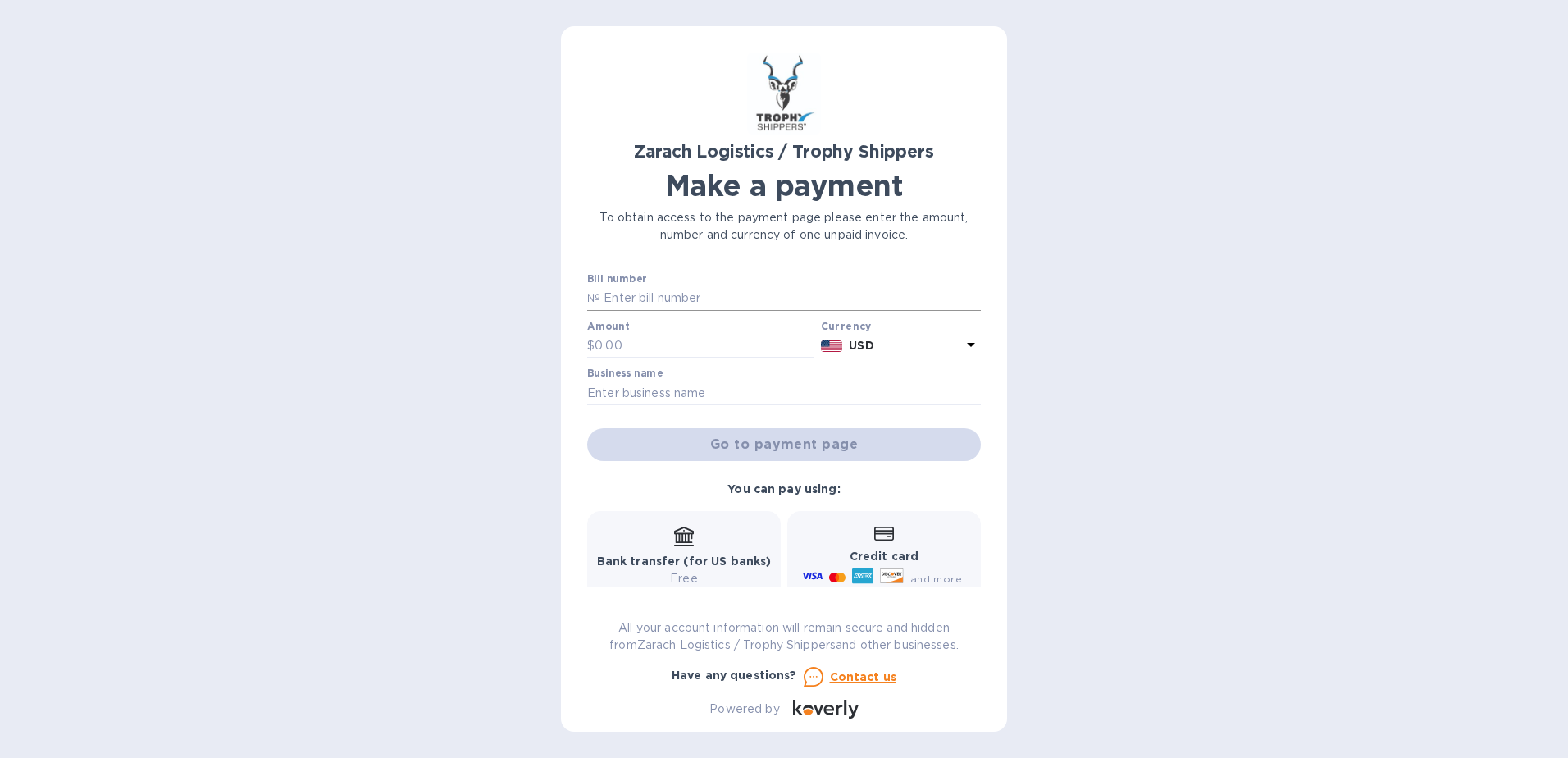
click at [628, 297] on input "text" at bounding box center [790, 299] width 381 height 24
type input "B00174230"
type input "1,963.12"
type input "Product Roots LLC"
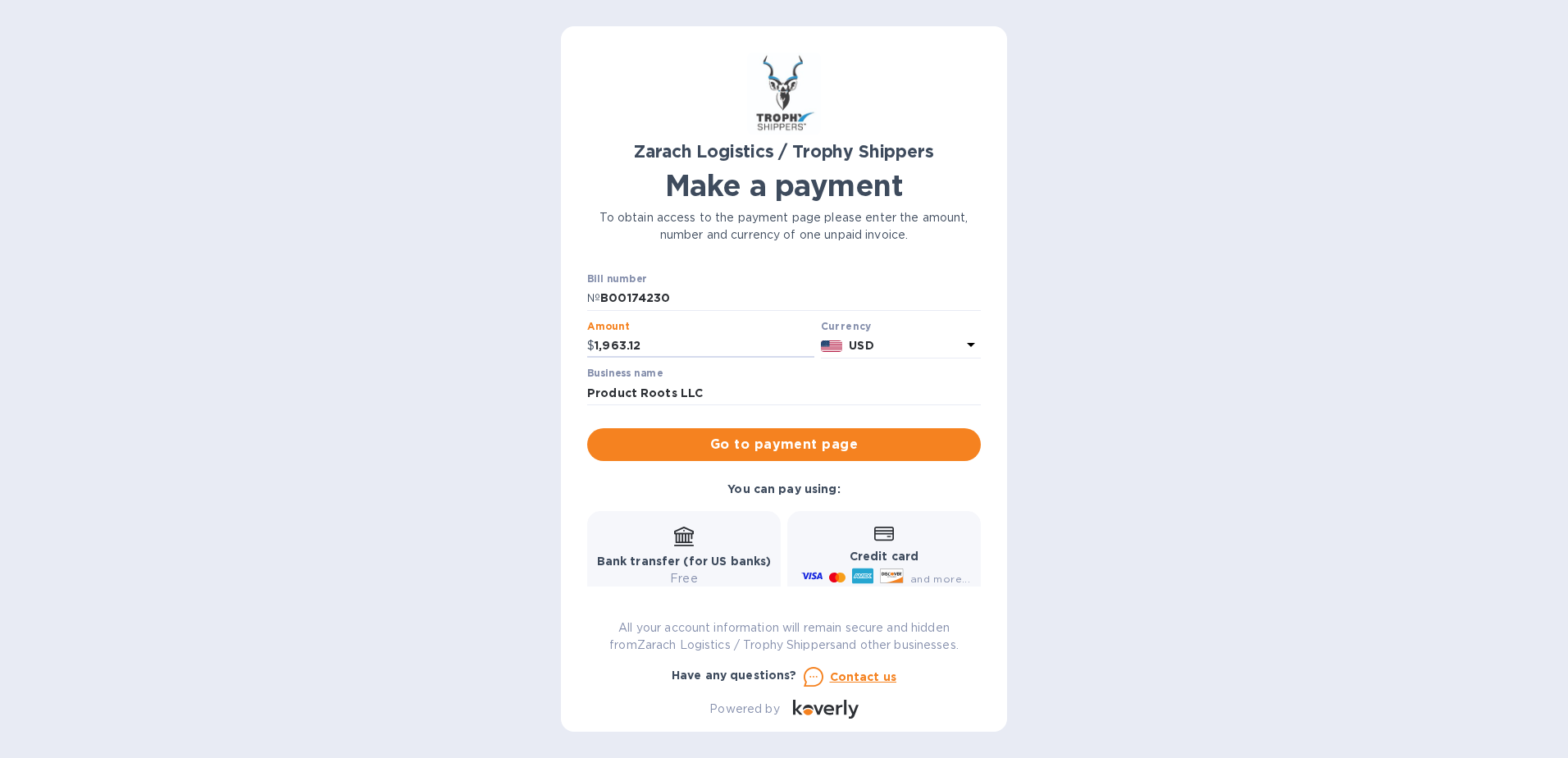
drag, startPoint x: 676, startPoint y: 343, endPoint x: 531, endPoint y: 335, distance: 145.2
click at [531, 336] on div "Zarach Logistics / Trophy Shippers Make a payment To obtain access to the payme…" at bounding box center [784, 379] width 1568 height 758
type input "1,905.94"
click at [805, 446] on span "Go to payment page" at bounding box center [784, 444] width 367 height 20
